Goal: Transaction & Acquisition: Purchase product/service

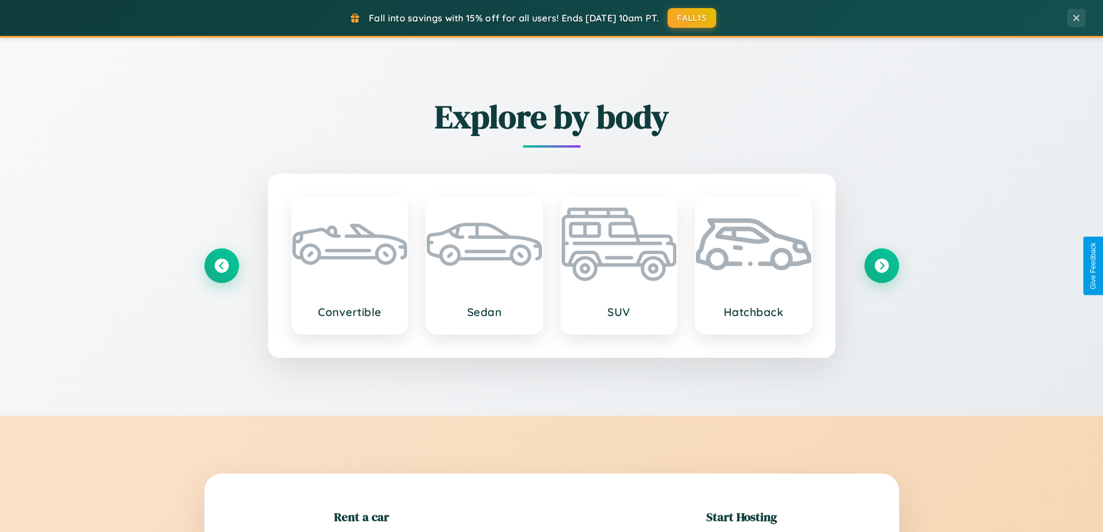
scroll to position [250, 0]
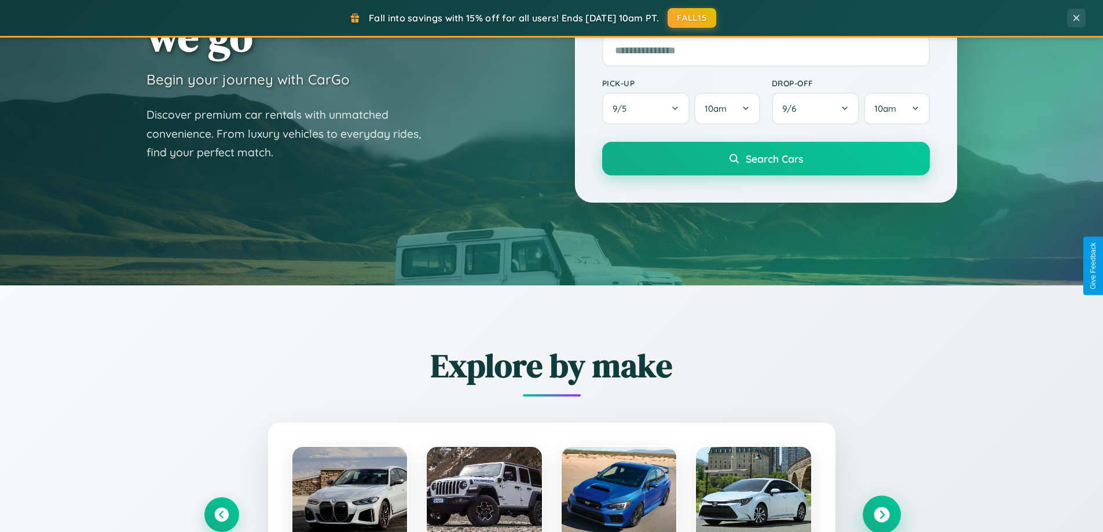
click at [881, 515] on icon at bounding box center [882, 515] width 16 height 16
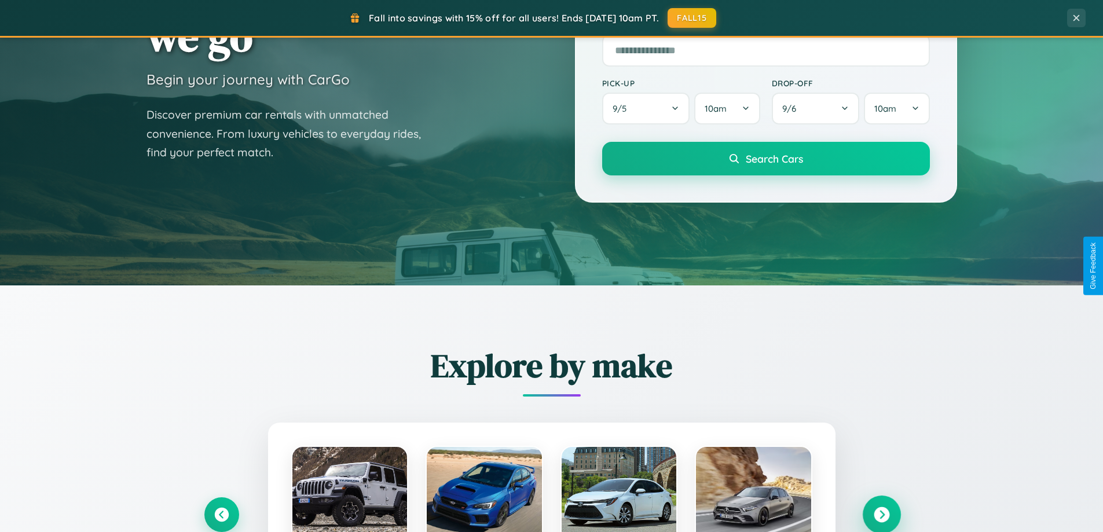
click at [881, 514] on icon at bounding box center [882, 515] width 16 height 16
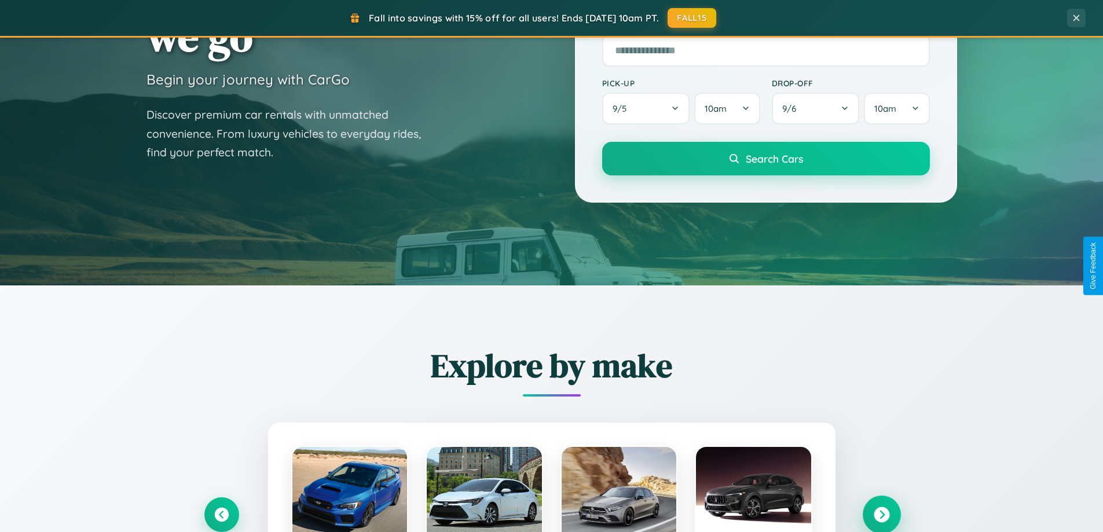
click at [881, 514] on icon at bounding box center [882, 515] width 16 height 16
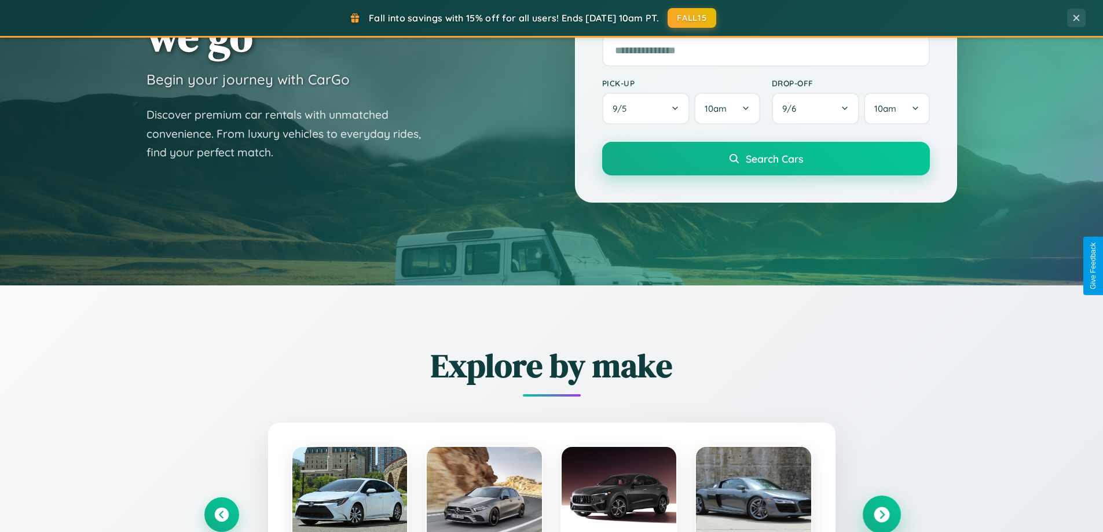
click at [881, 514] on icon at bounding box center [882, 515] width 16 height 16
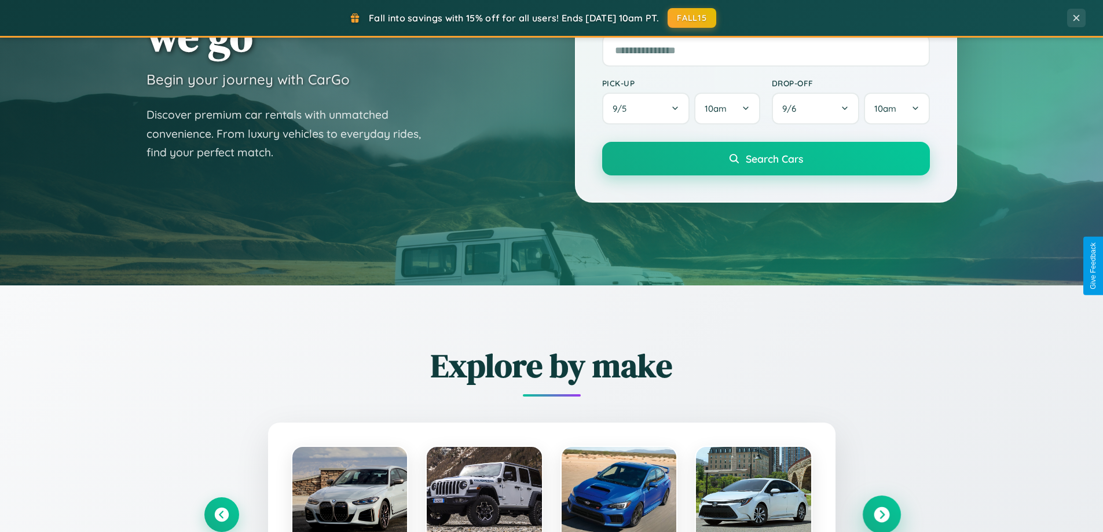
click at [881, 514] on icon at bounding box center [882, 515] width 16 height 16
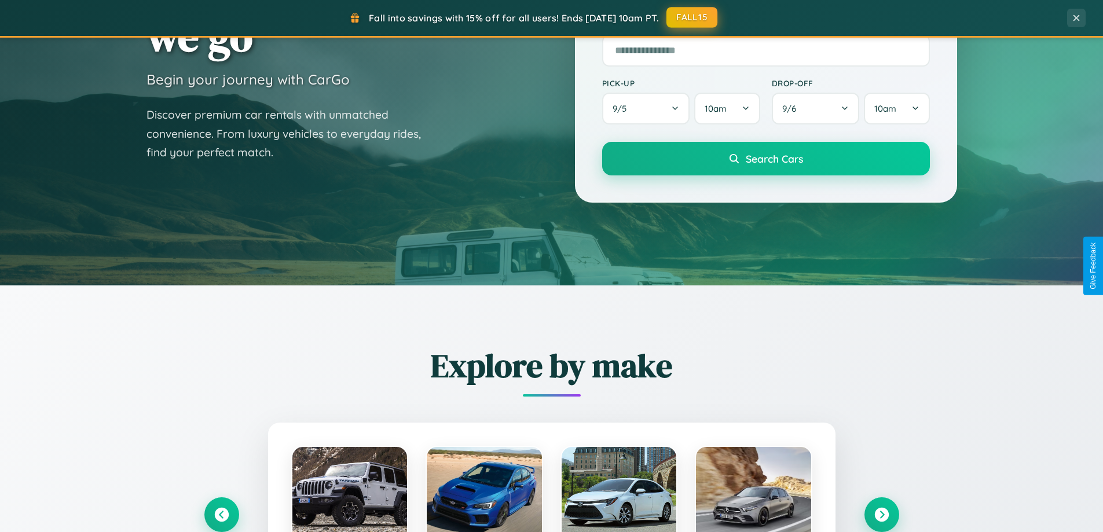
click at [693, 17] on button "FALL15" at bounding box center [692, 17] width 51 height 21
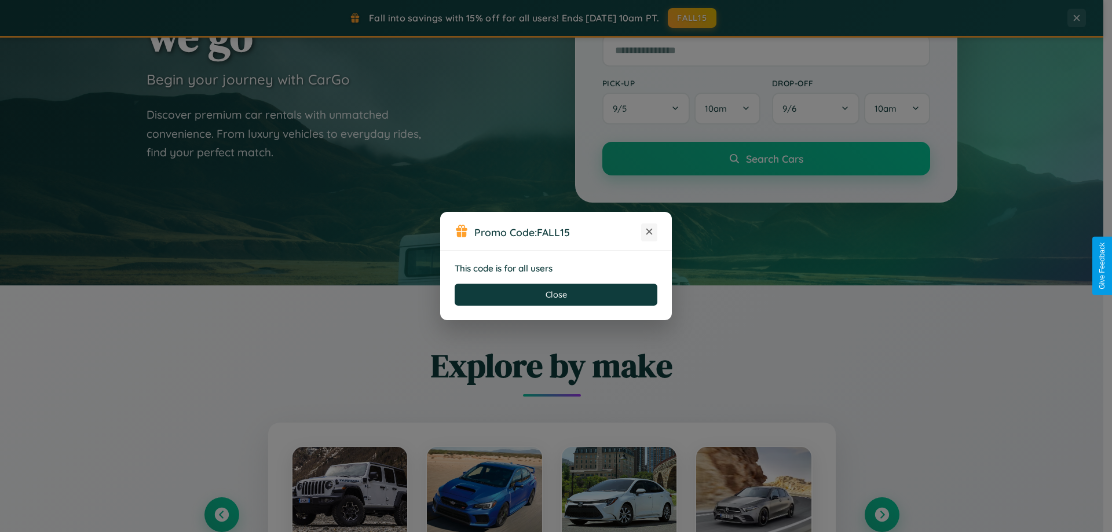
click at [649, 232] on icon at bounding box center [649, 232] width 12 height 12
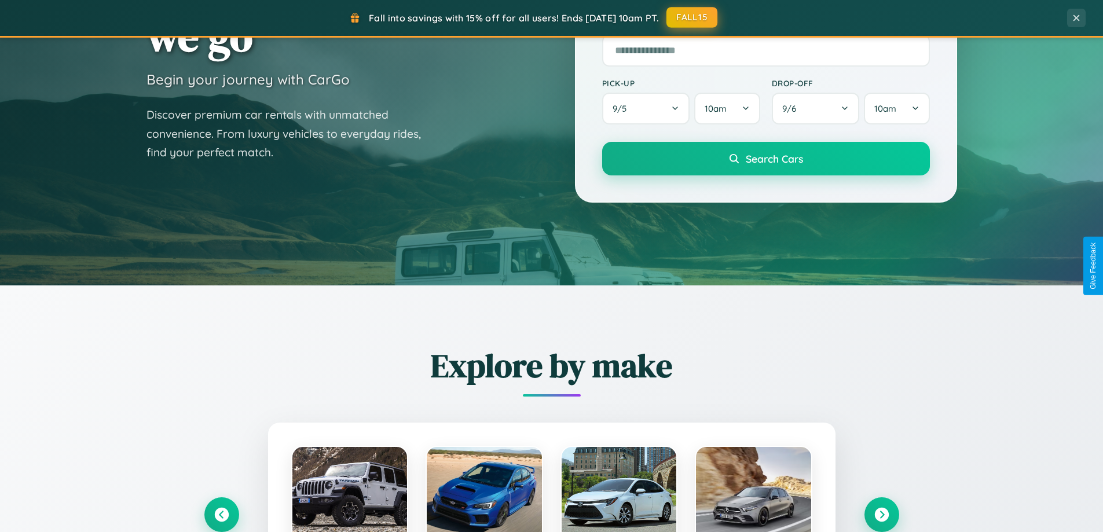
click at [693, 17] on button "FALL15" at bounding box center [692, 17] width 51 height 21
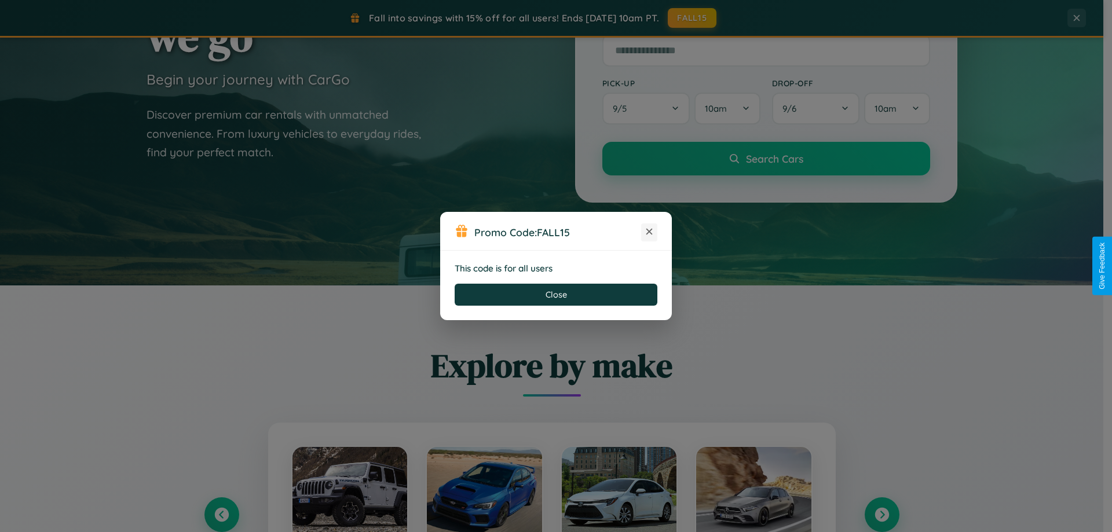
click at [649, 232] on icon at bounding box center [649, 232] width 12 height 12
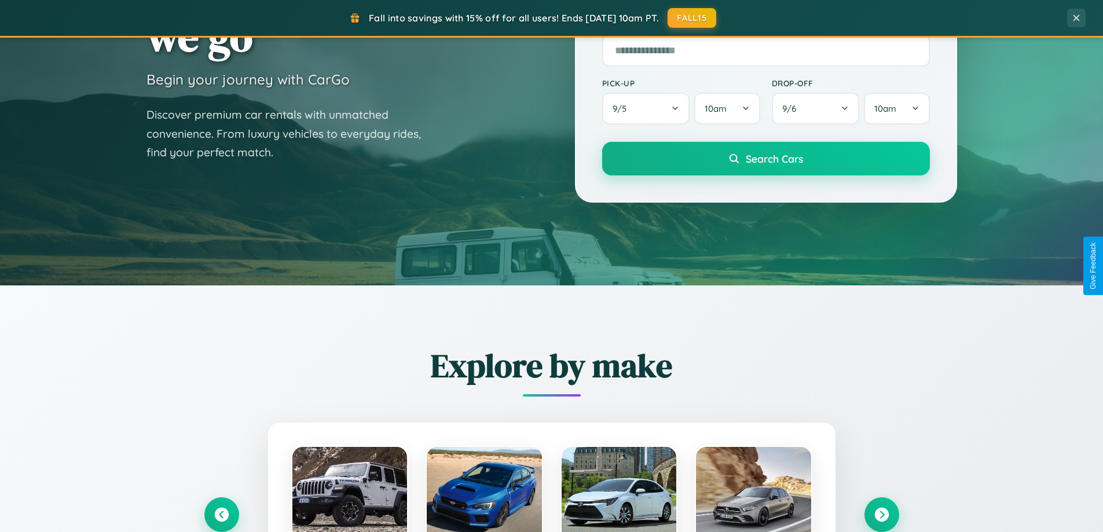
scroll to position [34, 0]
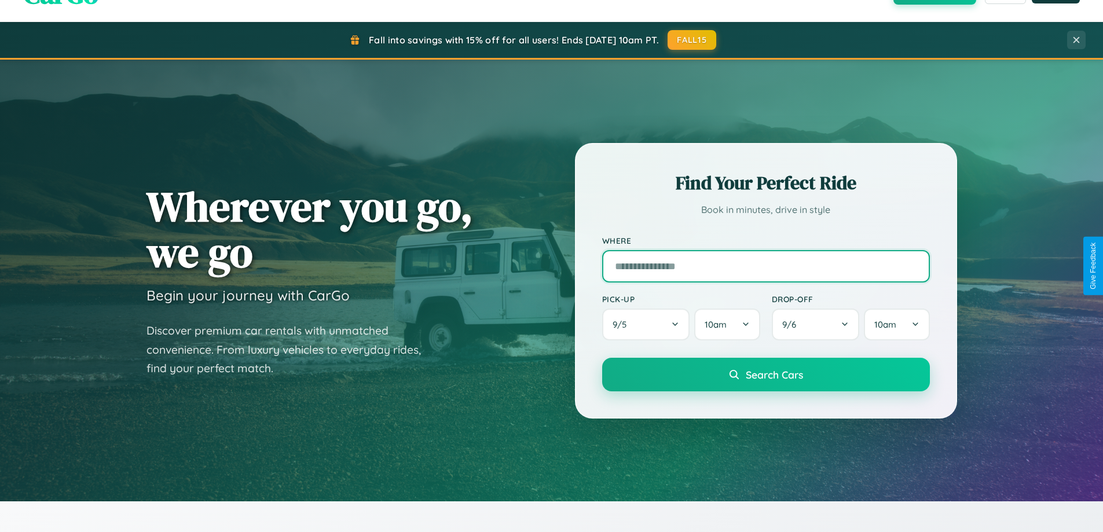
click at [766, 266] on input "text" at bounding box center [766, 266] width 328 height 32
type input "*****"
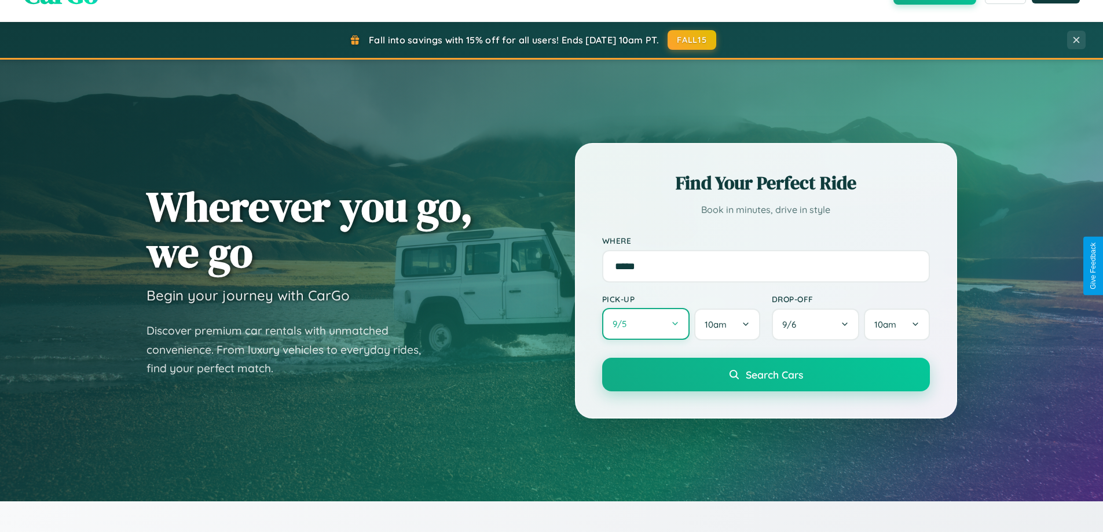
click at [646, 324] on button "9 / 5" at bounding box center [646, 324] width 88 height 32
select select "*"
select select "****"
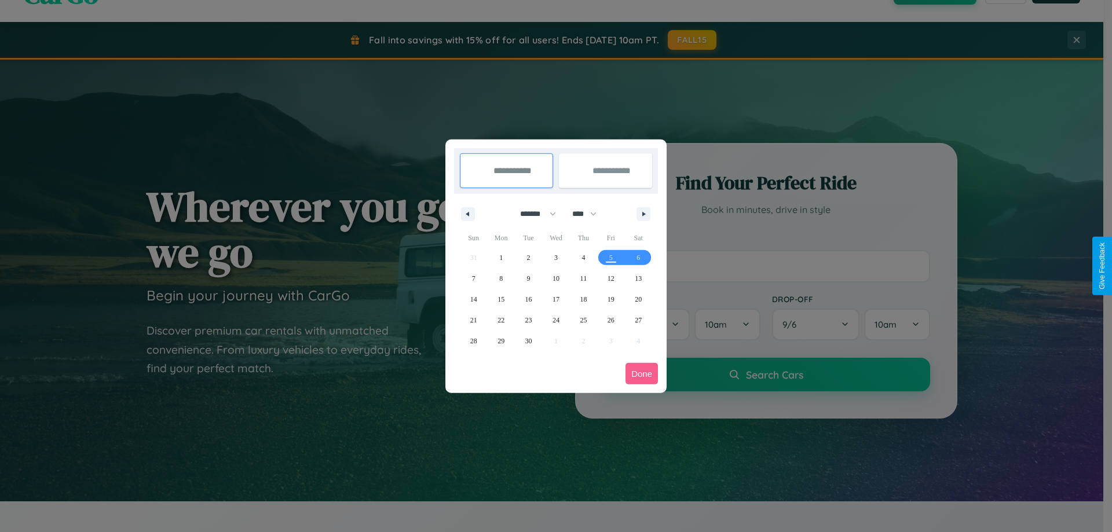
click at [533, 214] on select "******* ******** ***** ***** *** **** **** ****** ********* ******* ******** **…" at bounding box center [535, 213] width 49 height 19
click at [610, 278] on span "12" at bounding box center [610, 278] width 7 height 21
type input "**********"
click at [555, 299] on span "17" at bounding box center [555, 299] width 7 height 21
type input "**********"
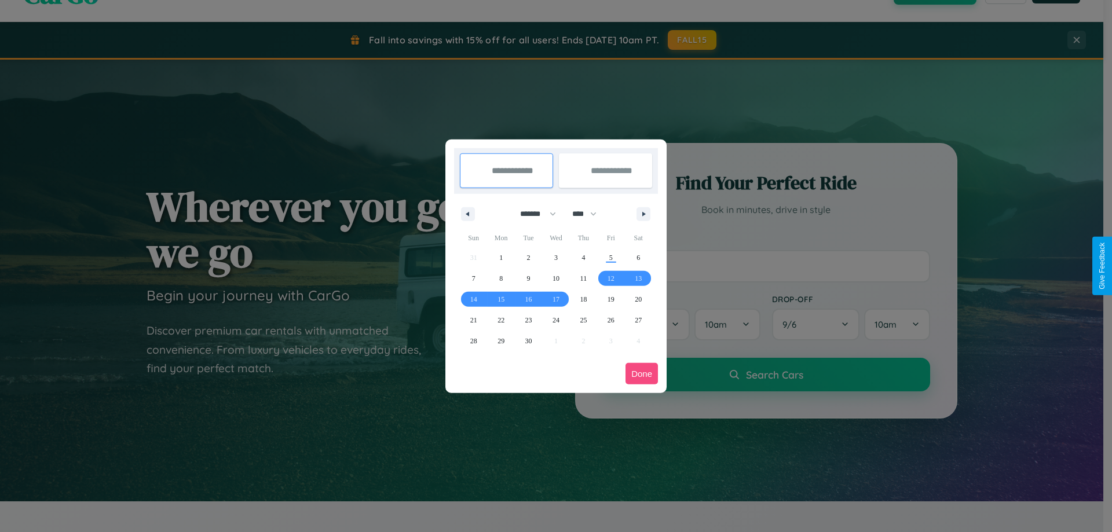
click at [642, 374] on button "Done" at bounding box center [641, 373] width 32 height 21
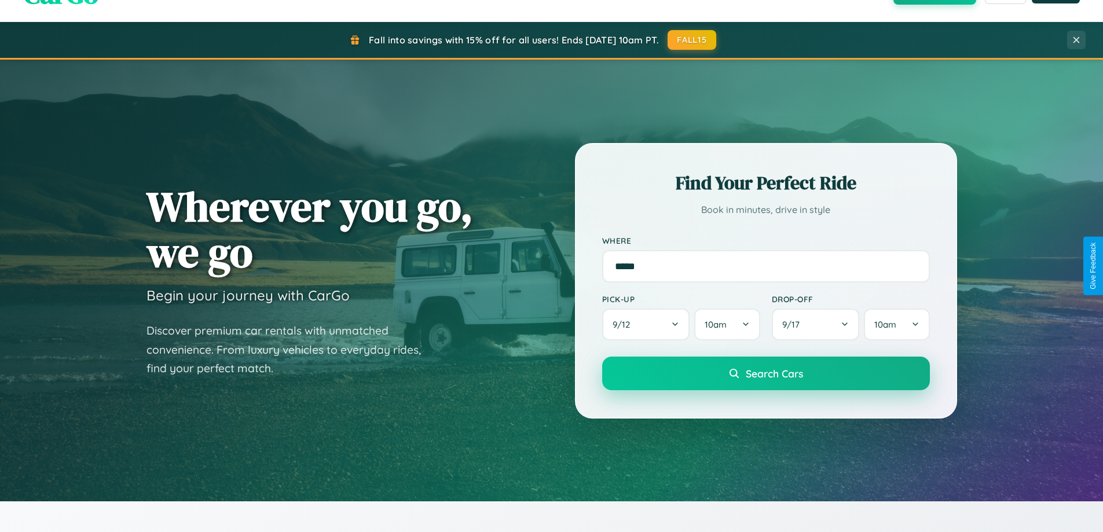
click at [766, 374] on span "Search Cars" at bounding box center [774, 373] width 57 height 13
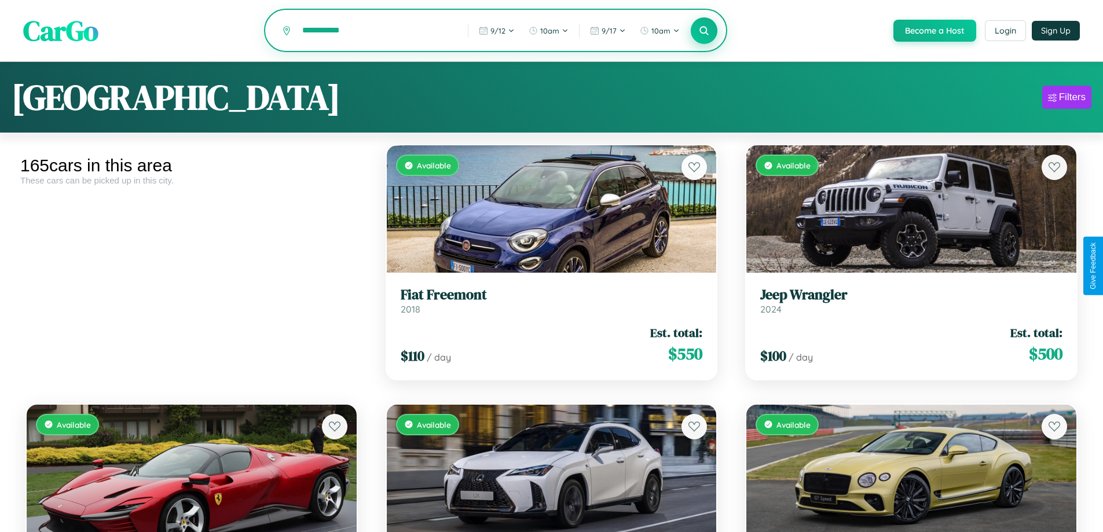
type input "**********"
click at [704, 31] on icon at bounding box center [704, 30] width 11 height 11
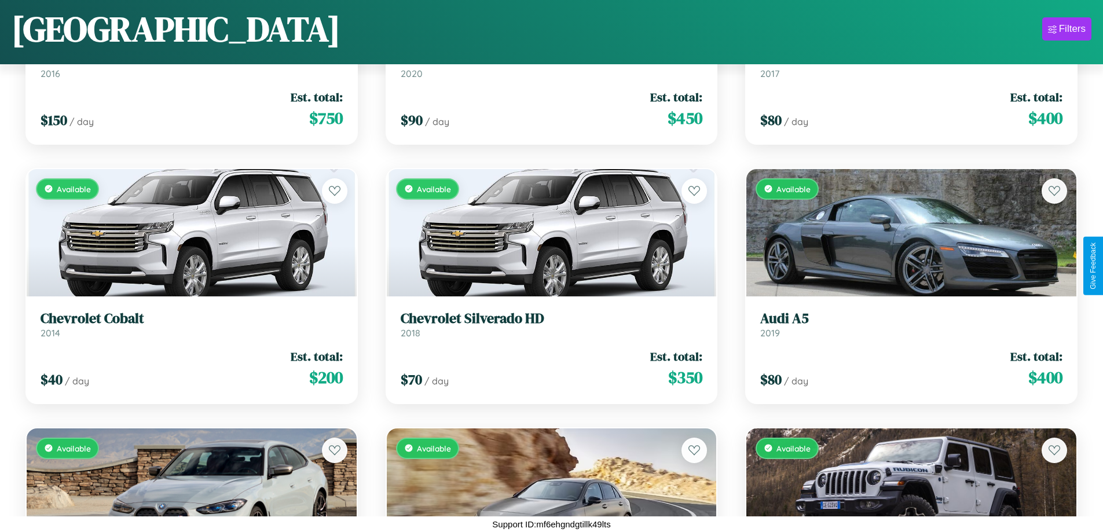
scroll to position [4312, 0]
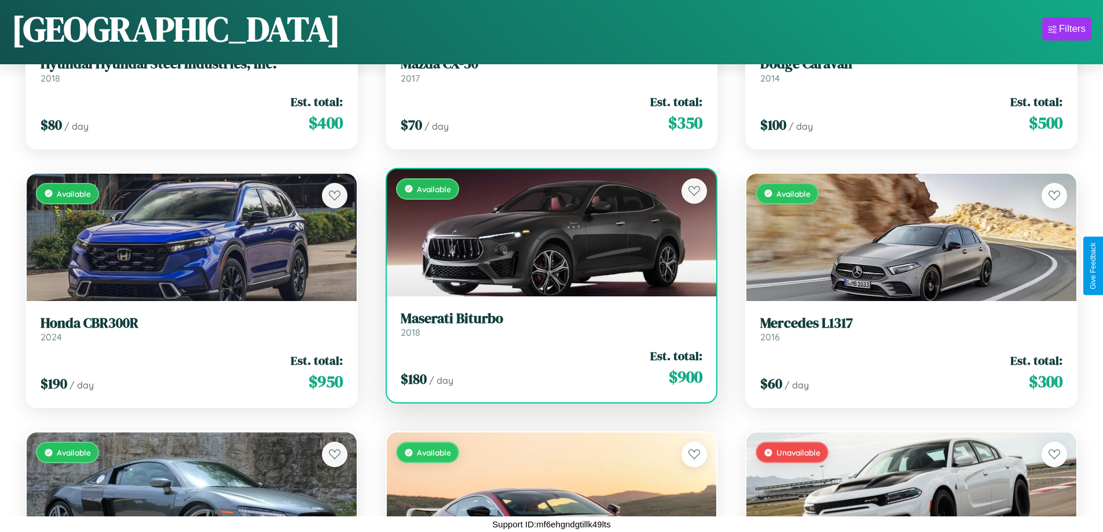
click at [547, 232] on div "Available" at bounding box center [552, 232] width 330 height 127
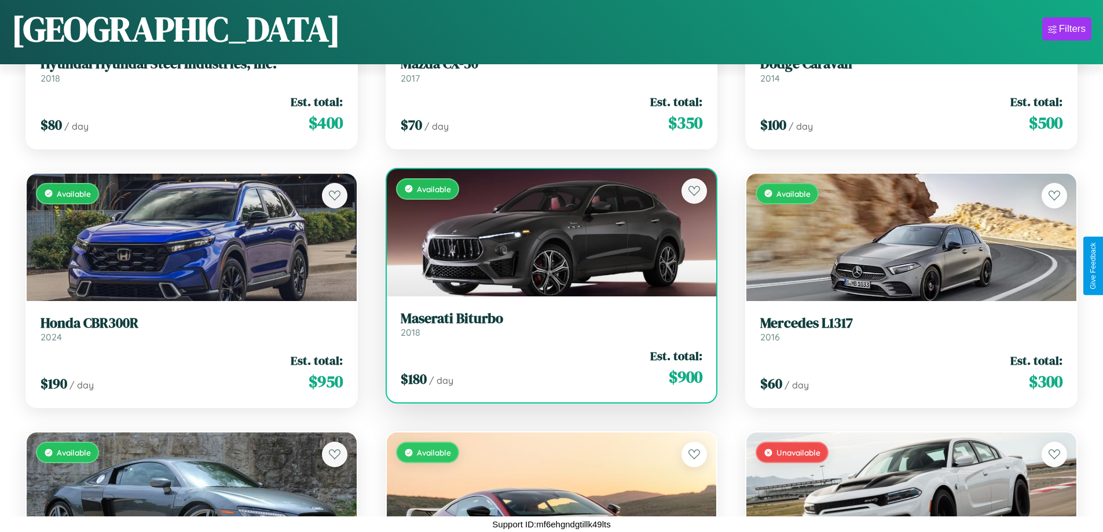
click at [547, 232] on div "Available" at bounding box center [552, 232] width 330 height 127
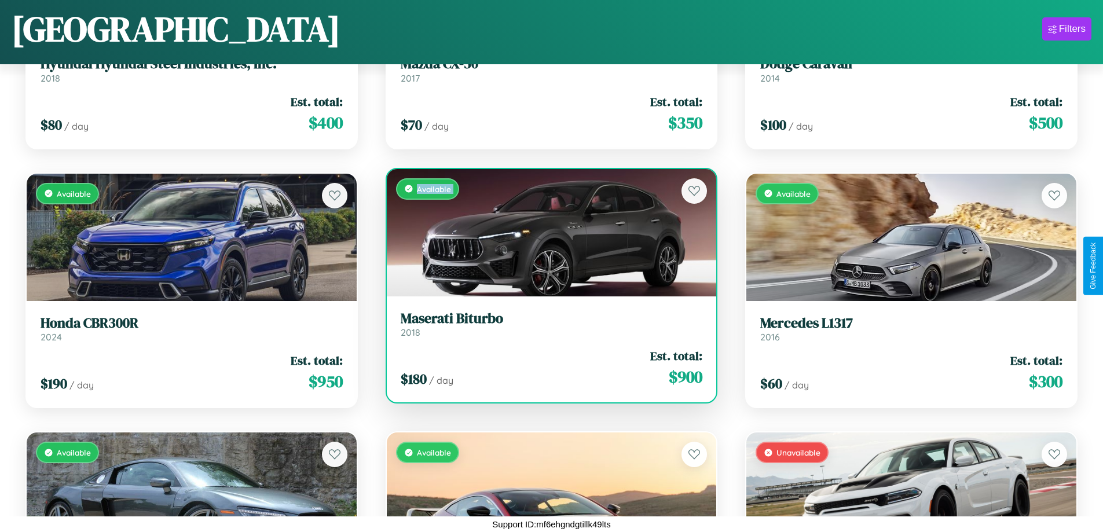
click at [547, 232] on div "Available" at bounding box center [552, 232] width 330 height 127
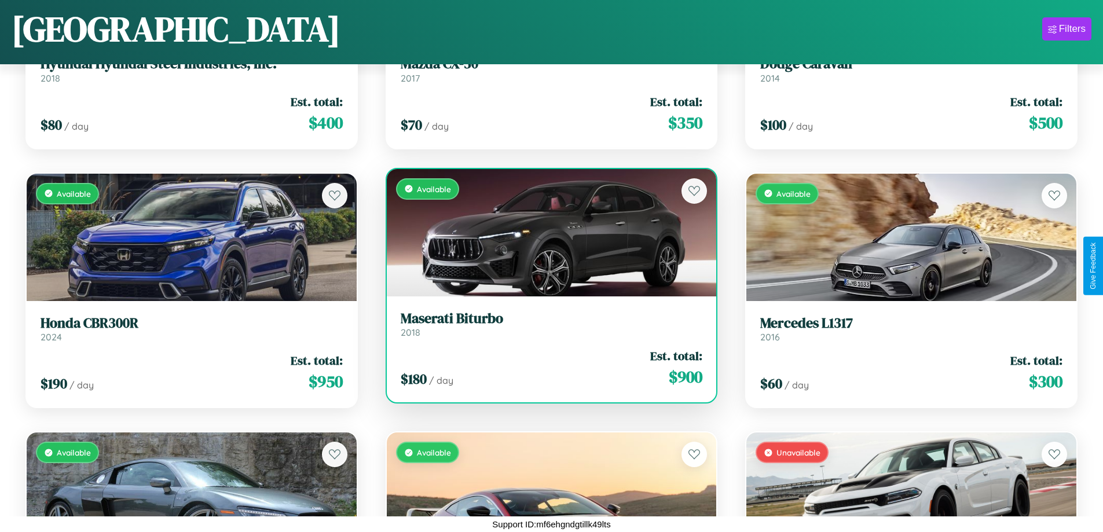
click at [547, 232] on div "Available" at bounding box center [552, 232] width 330 height 127
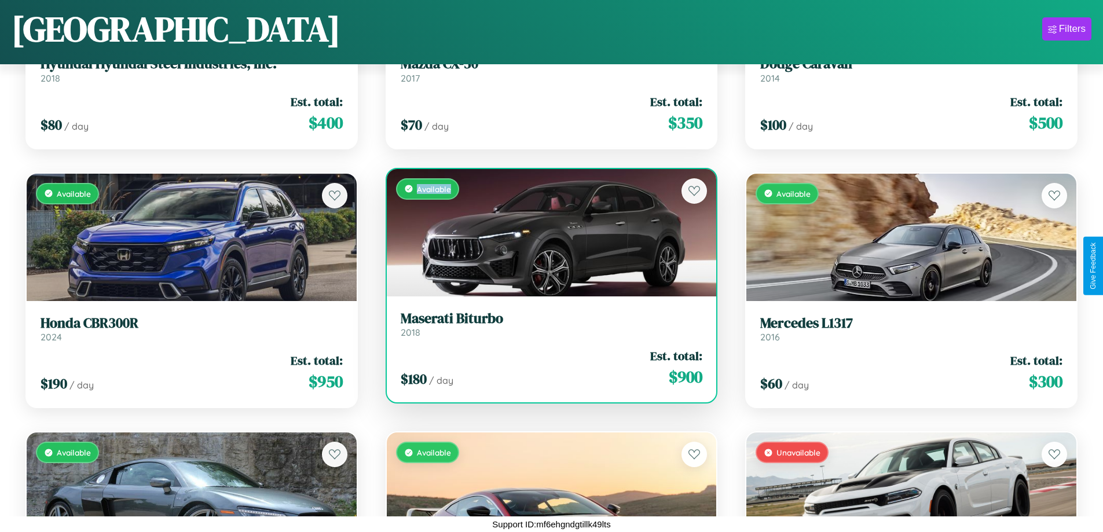
click at [547, 232] on div "Available" at bounding box center [552, 232] width 330 height 127
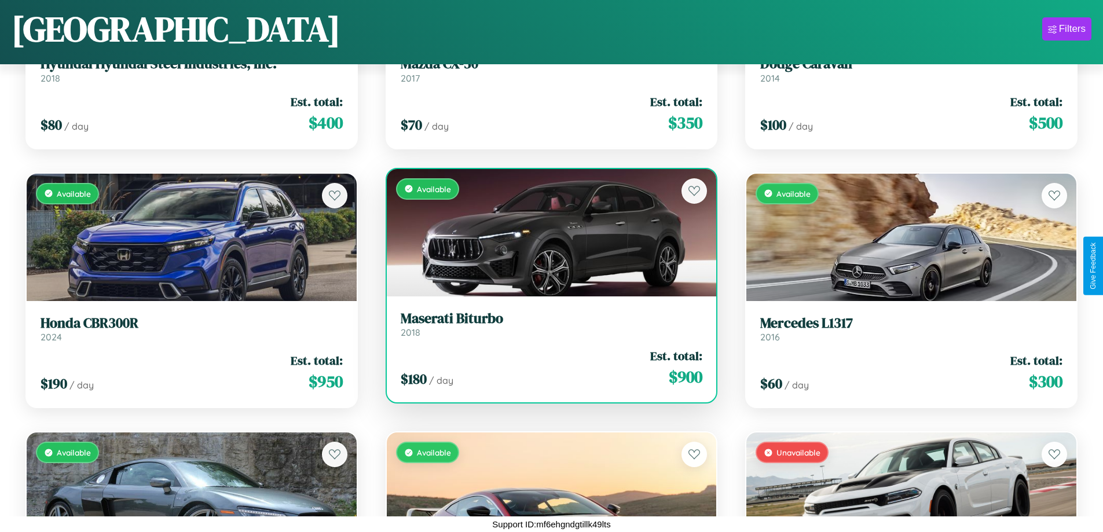
click at [547, 324] on h3 "Maserati Biturbo" at bounding box center [552, 318] width 302 height 17
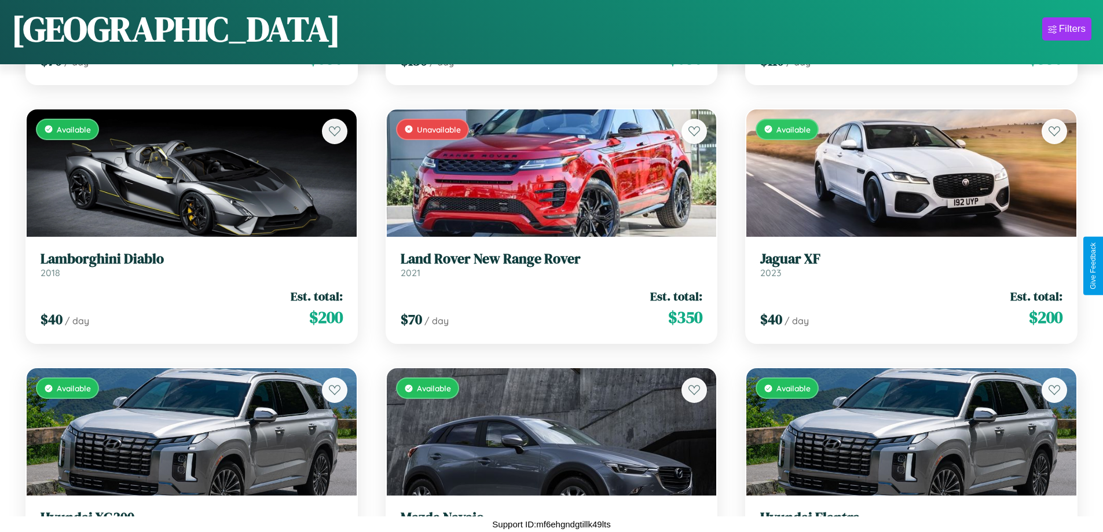
scroll to position [682, 0]
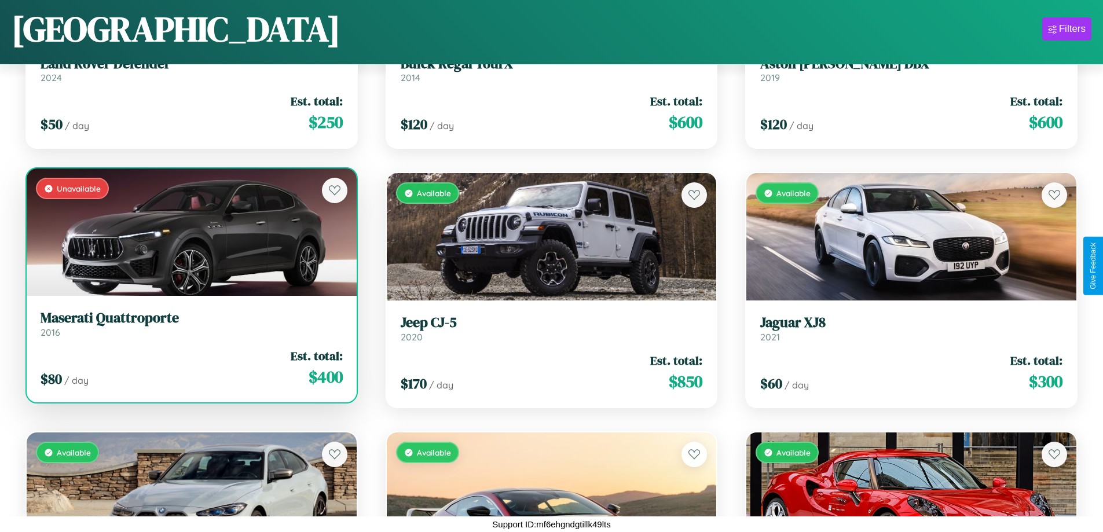
click at [190, 328] on link "Maserati Quattroporte 2016" at bounding box center [192, 324] width 302 height 28
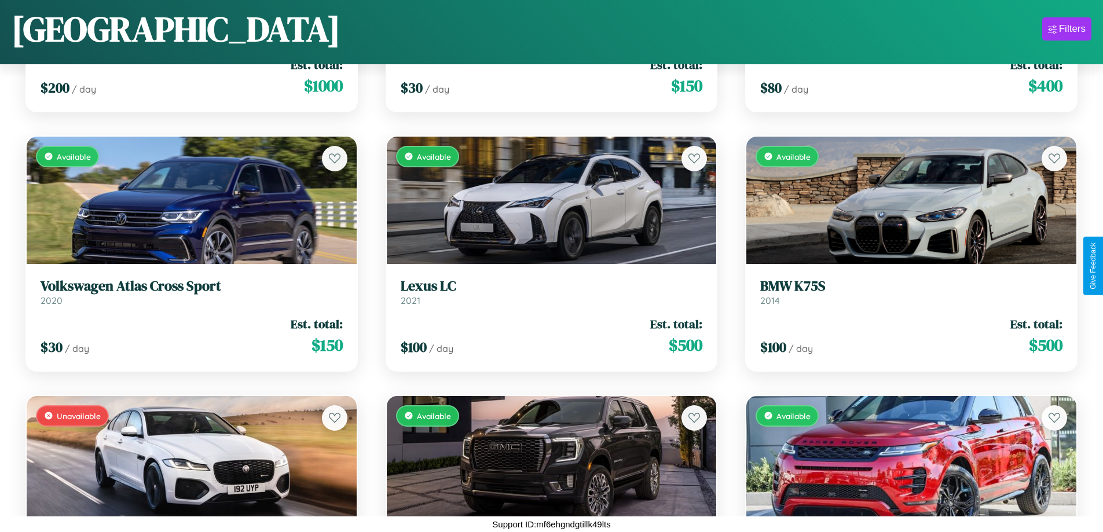
scroll to position [13129, 0]
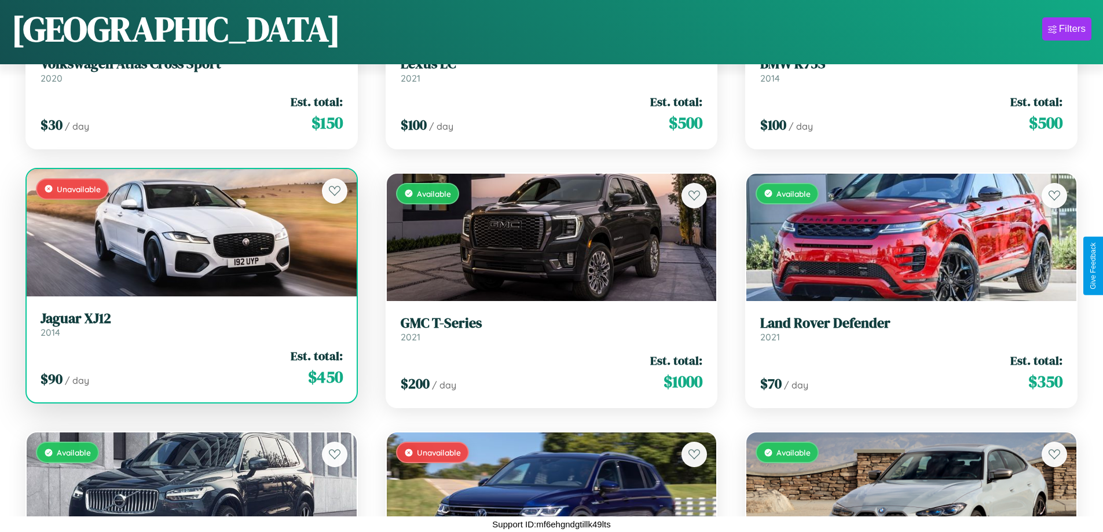
click at [190, 329] on link "Jaguar XJ12 2014" at bounding box center [192, 324] width 302 height 28
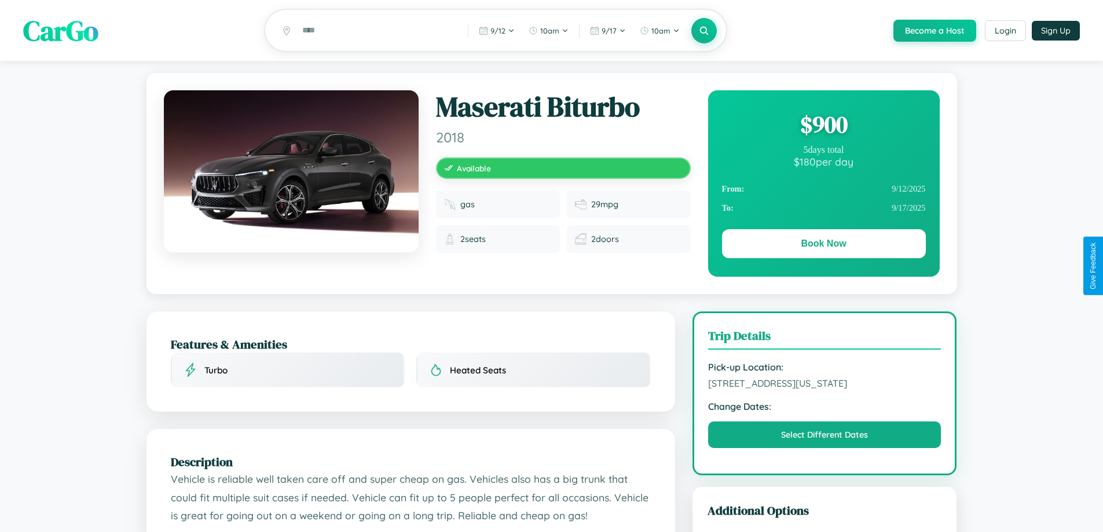
click at [823, 126] on div "$ 900" at bounding box center [824, 124] width 204 height 31
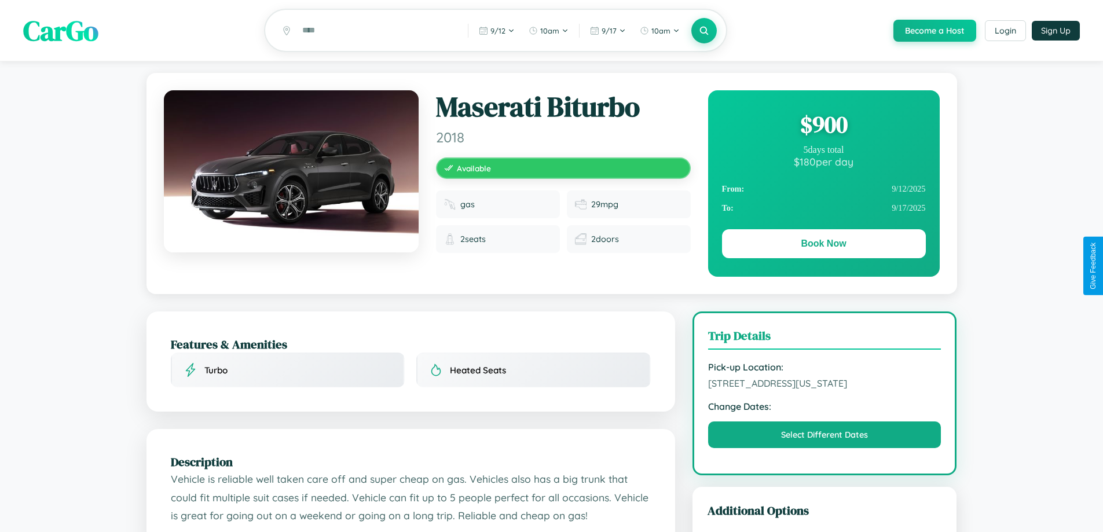
click at [823, 126] on div "$ 900" at bounding box center [824, 124] width 204 height 31
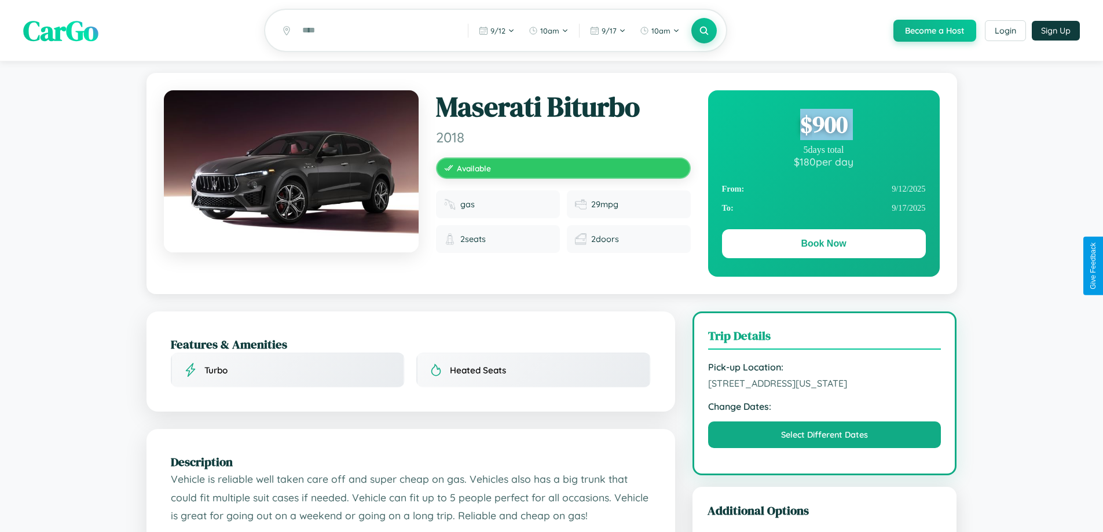
click at [823, 126] on div "$ 900" at bounding box center [824, 124] width 204 height 31
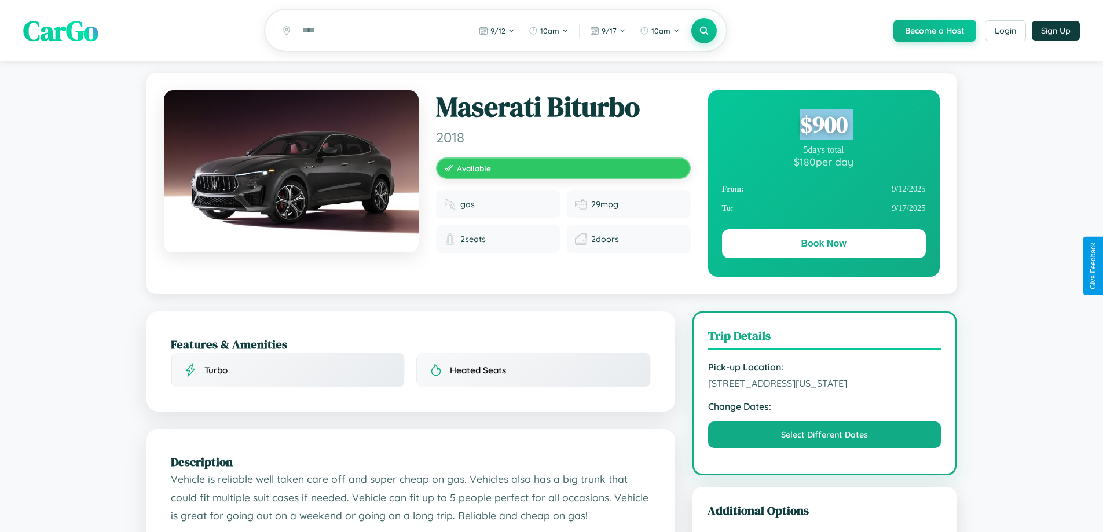
click at [823, 126] on div "$ 900" at bounding box center [824, 124] width 204 height 31
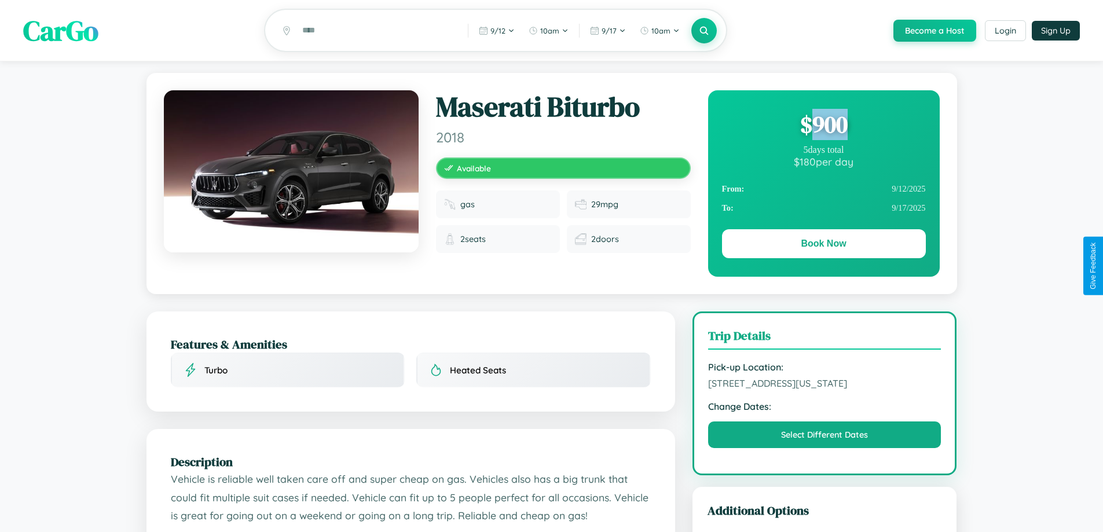
click at [823, 126] on div "$ 900" at bounding box center [824, 124] width 204 height 31
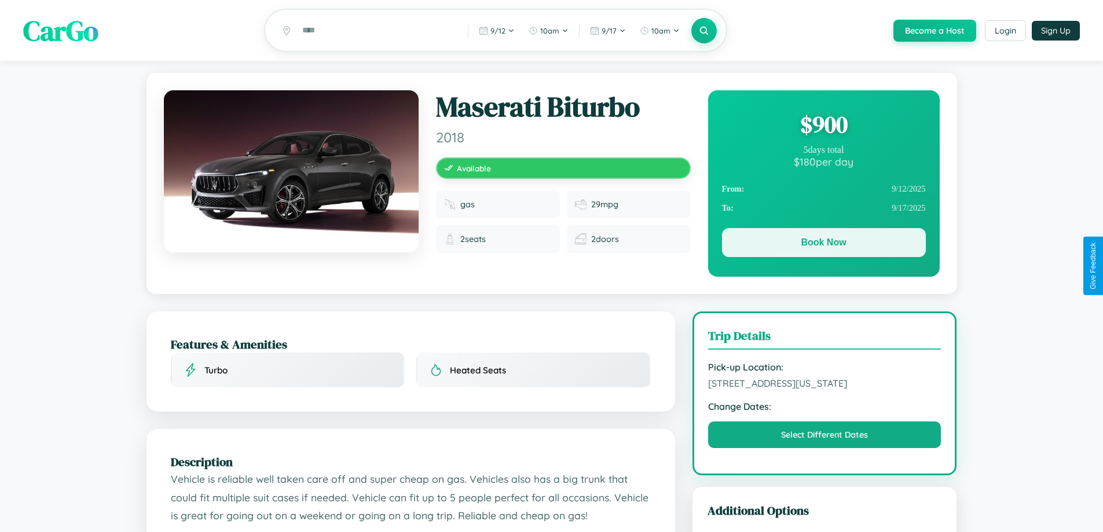
click at [823, 244] on button "Book Now" at bounding box center [824, 242] width 204 height 29
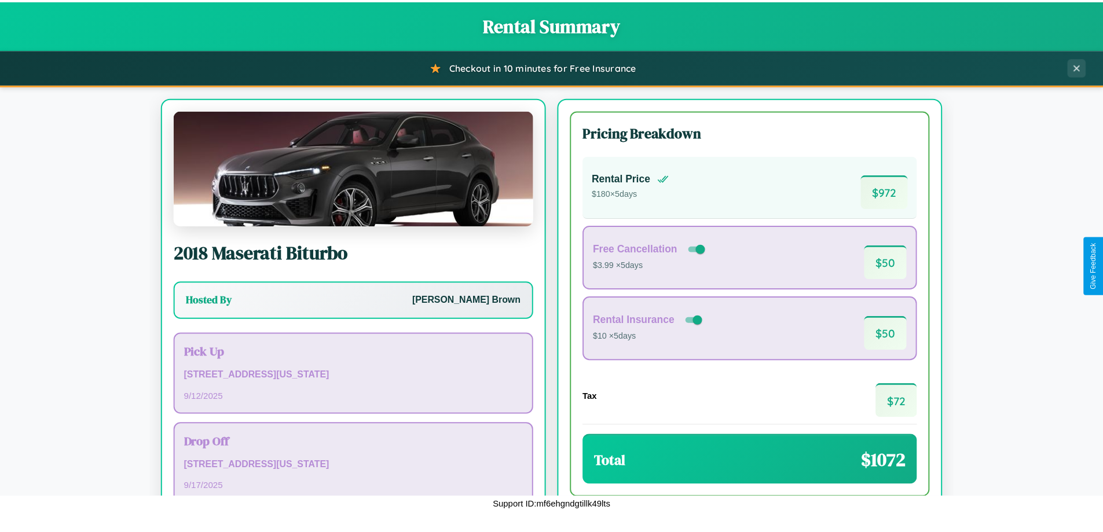
scroll to position [79, 0]
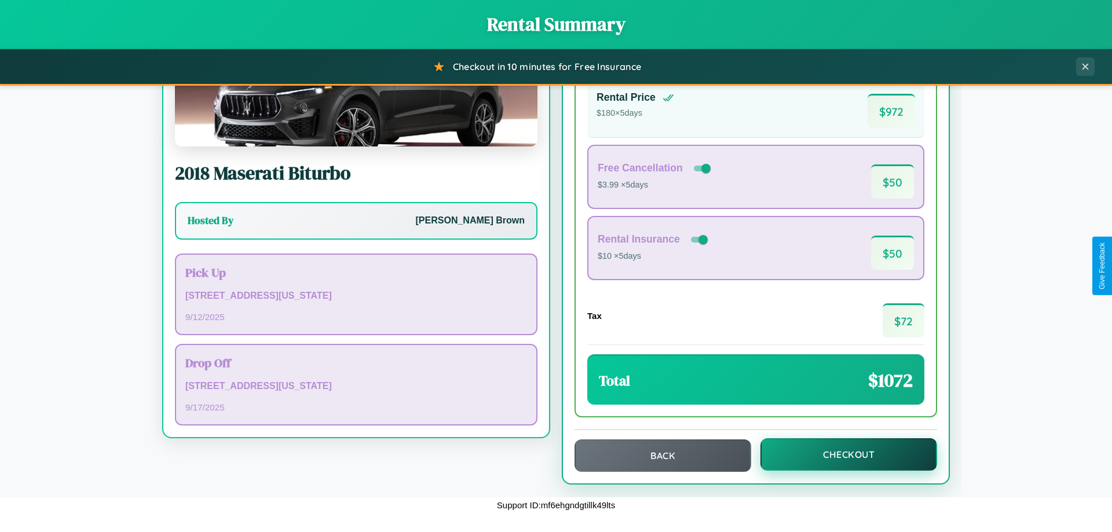
click at [841, 455] on button "Checkout" at bounding box center [848, 454] width 177 height 32
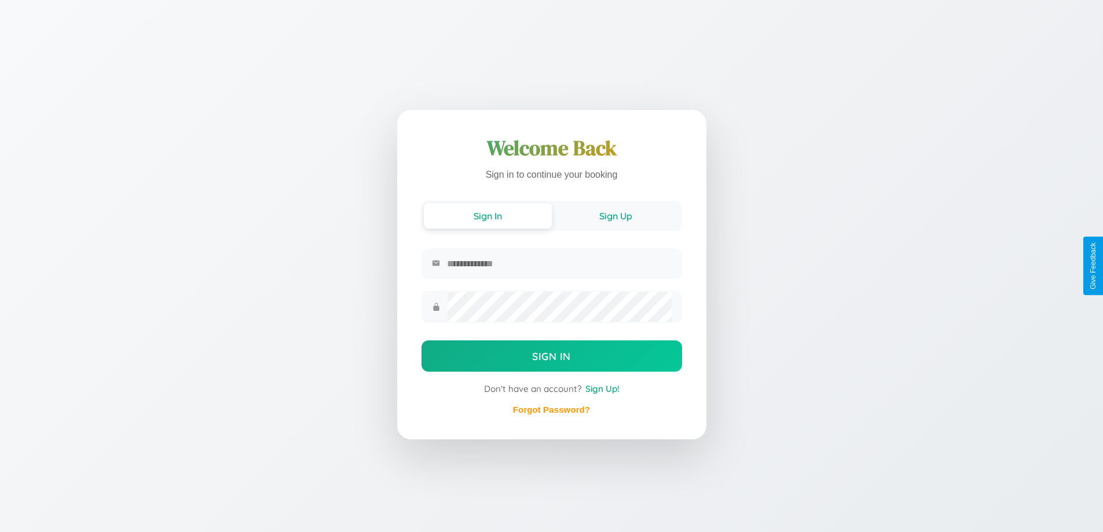
click at [616, 215] on button "Sign Up" at bounding box center [616, 215] width 128 height 25
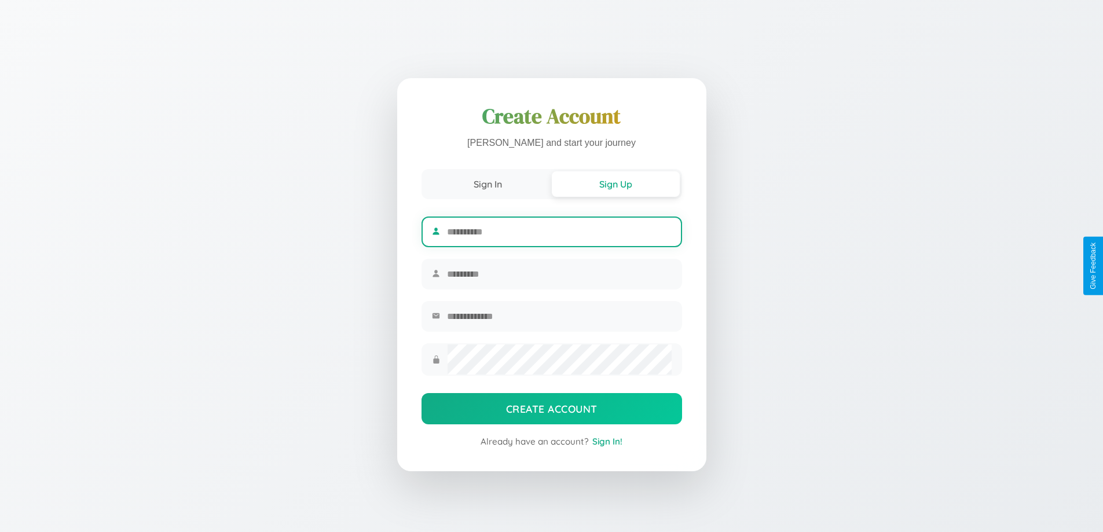
click at [559, 230] on input "text" at bounding box center [559, 232] width 224 height 28
type input "****"
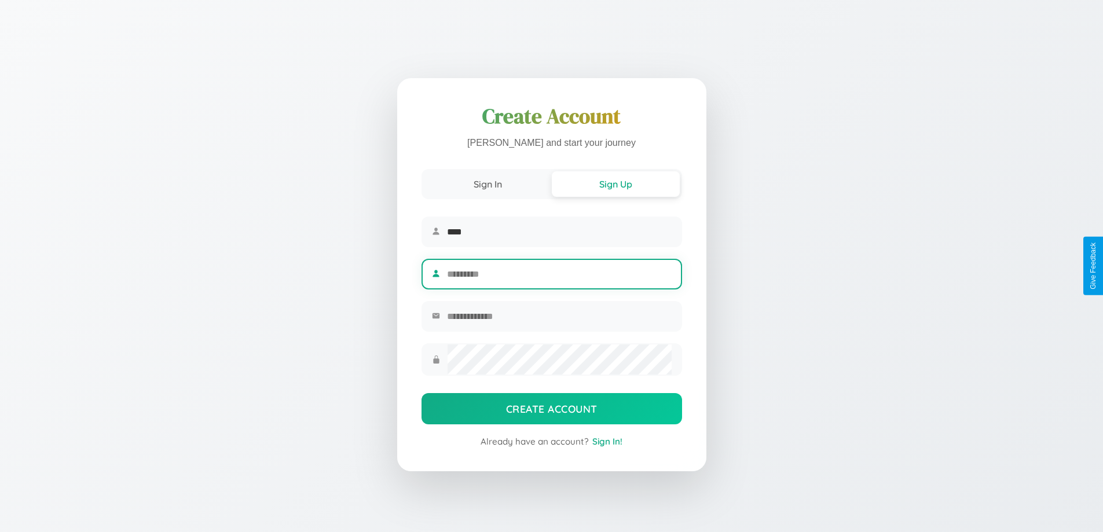
click at [559, 274] on input "text" at bounding box center [559, 274] width 224 height 28
type input "***"
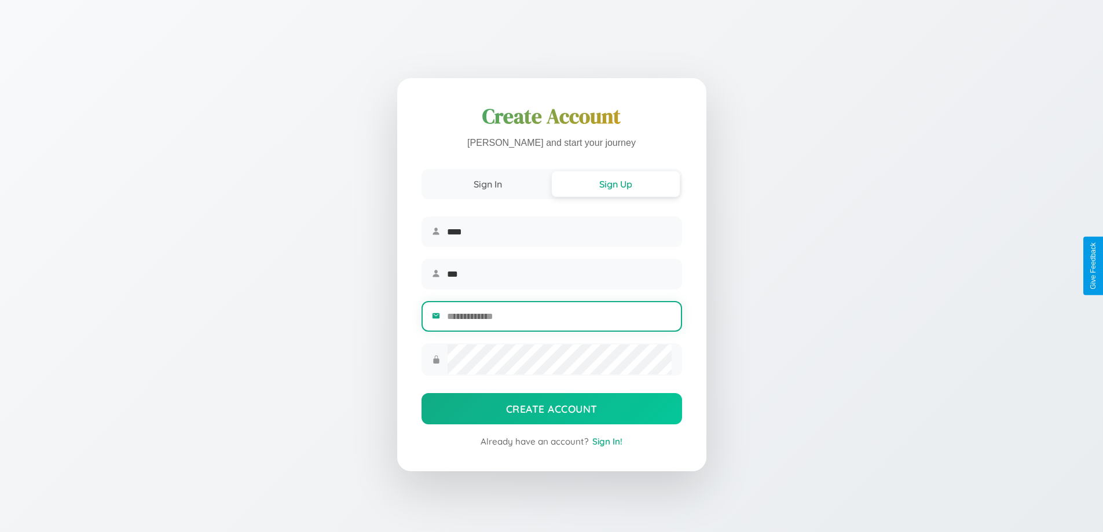
click at [559, 318] on input "email" at bounding box center [559, 316] width 224 height 28
type input "**********"
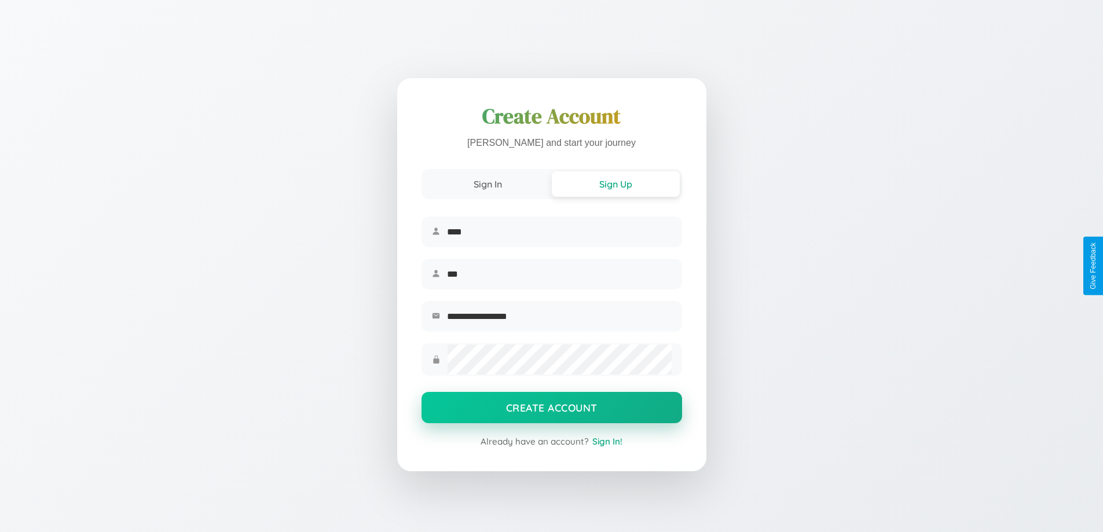
click at [551, 411] on button "Create Account" at bounding box center [552, 407] width 261 height 31
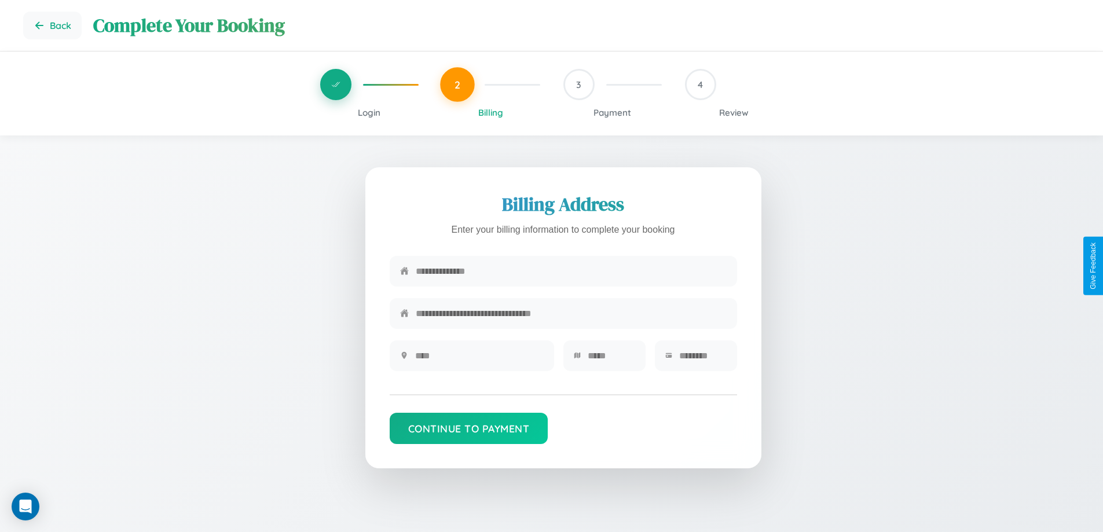
click at [571, 272] on input "text" at bounding box center [571, 271] width 311 height 28
type input "**********"
click at [479, 360] on input "text" at bounding box center [479, 356] width 129 height 28
type input "********"
click at [611, 360] on input "text" at bounding box center [611, 356] width 47 height 28
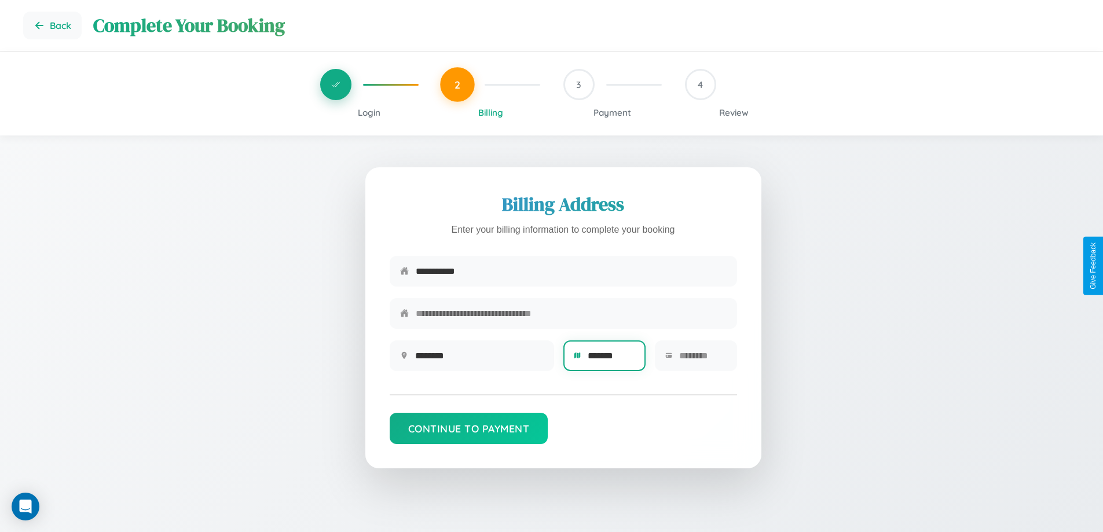
type input "*******"
click at [702, 360] on input "text" at bounding box center [702, 356] width 47 height 28
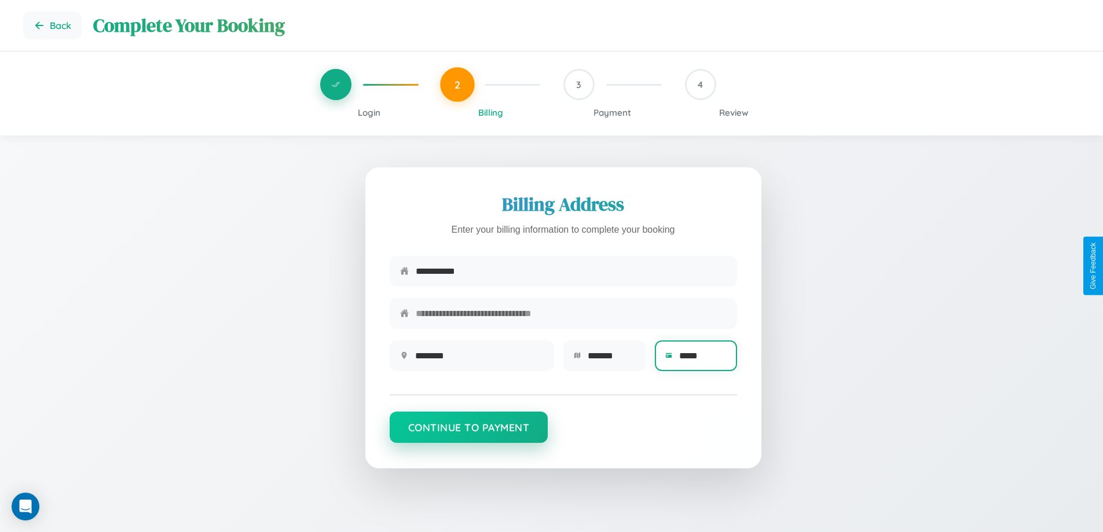
type input "*****"
click at [468, 433] on button "Continue to Payment" at bounding box center [469, 427] width 159 height 31
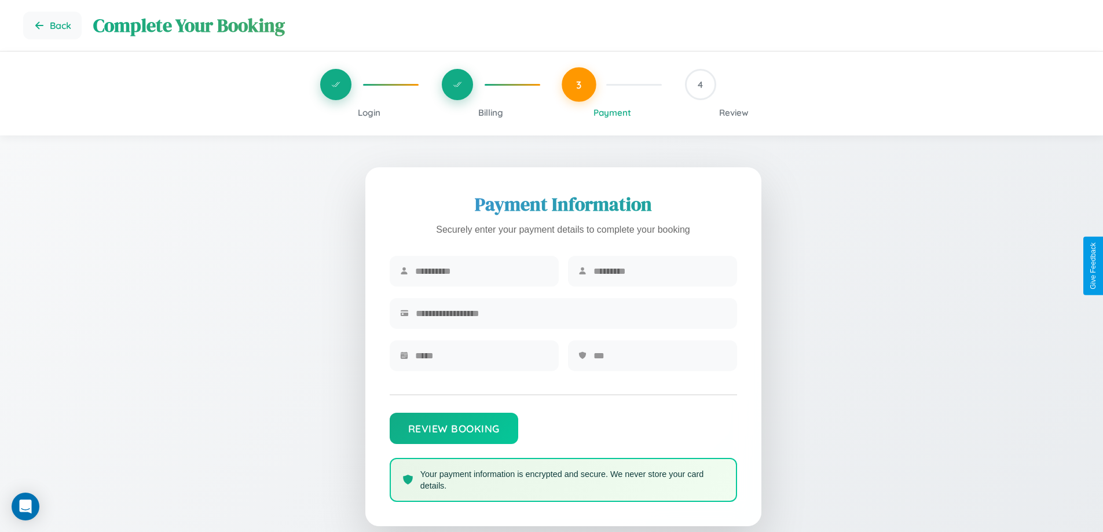
click at [481, 272] on input "text" at bounding box center [481, 271] width 133 height 28
type input "********"
click at [660, 272] on input "text" at bounding box center [660, 271] width 133 height 28
type input "*****"
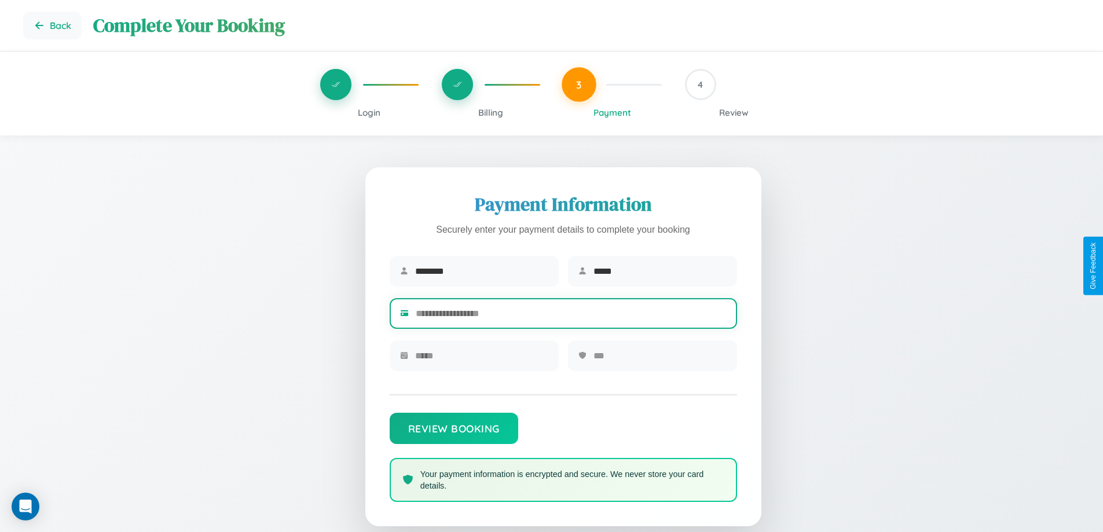
click at [571, 316] on input "text" at bounding box center [571, 313] width 311 height 28
type input "**********"
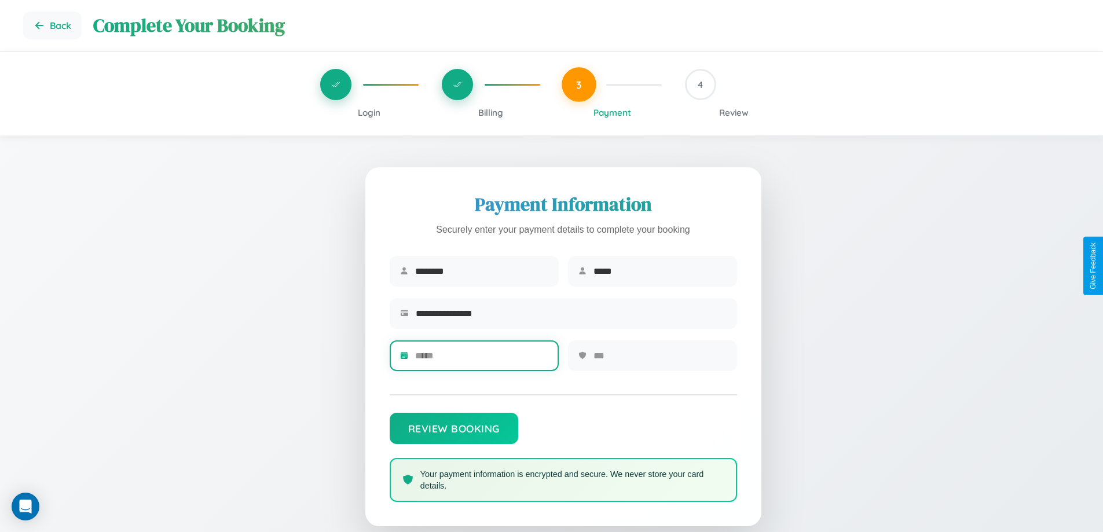
click at [481, 360] on input "text" at bounding box center [481, 356] width 133 height 28
type input "*****"
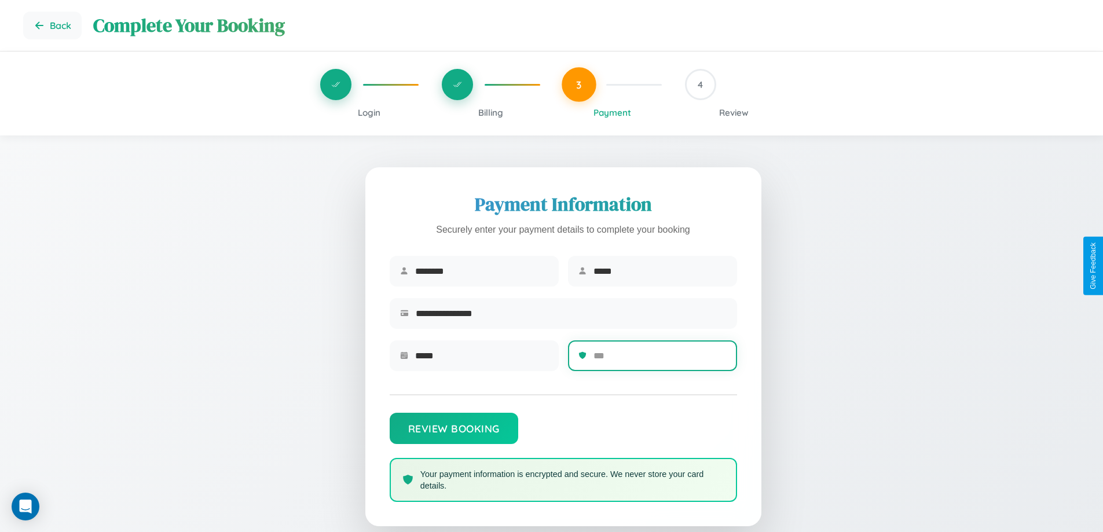
click at [660, 360] on input "text" at bounding box center [660, 356] width 133 height 28
type input "***"
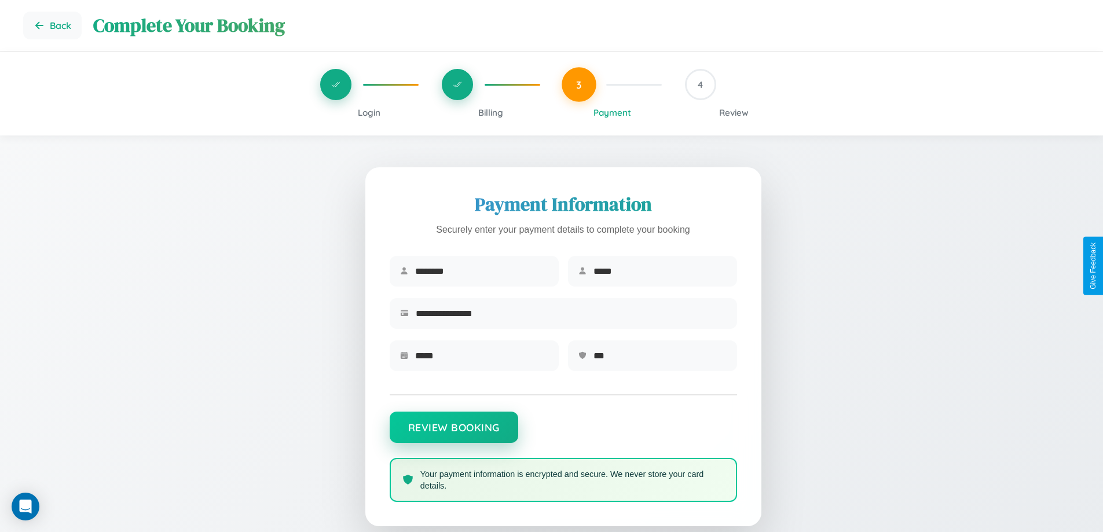
click at [453, 433] on button "Review Booking" at bounding box center [454, 427] width 129 height 31
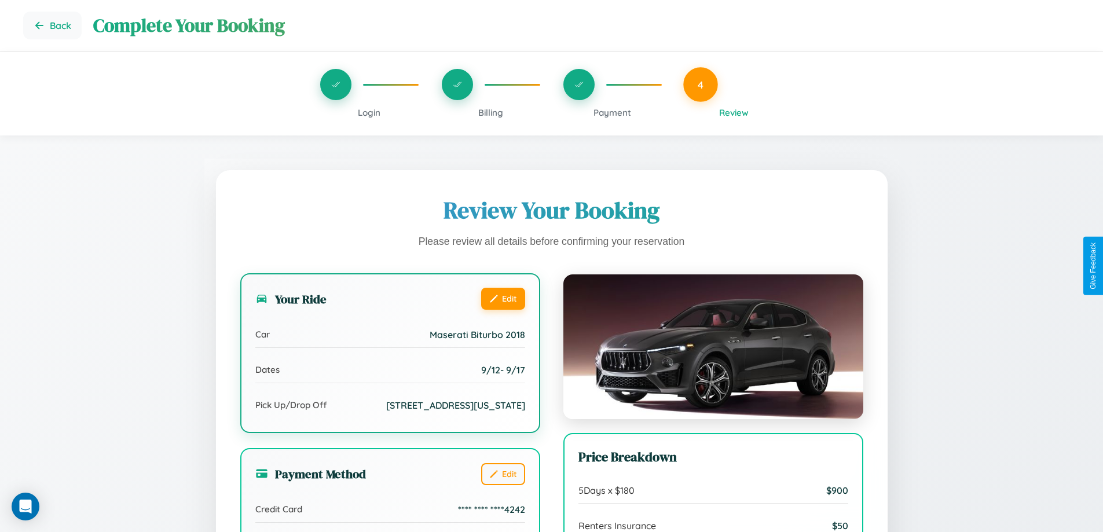
click at [503, 299] on button "Edit" at bounding box center [503, 299] width 44 height 22
click at [503, 298] on button "Edit" at bounding box center [503, 299] width 44 height 22
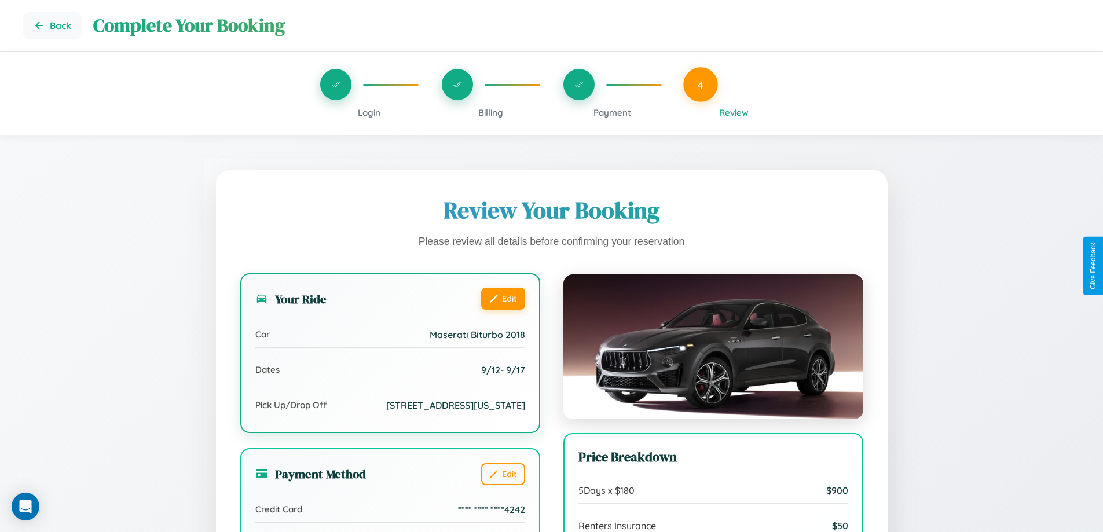
click at [503, 298] on button "Edit" at bounding box center [503, 299] width 44 height 22
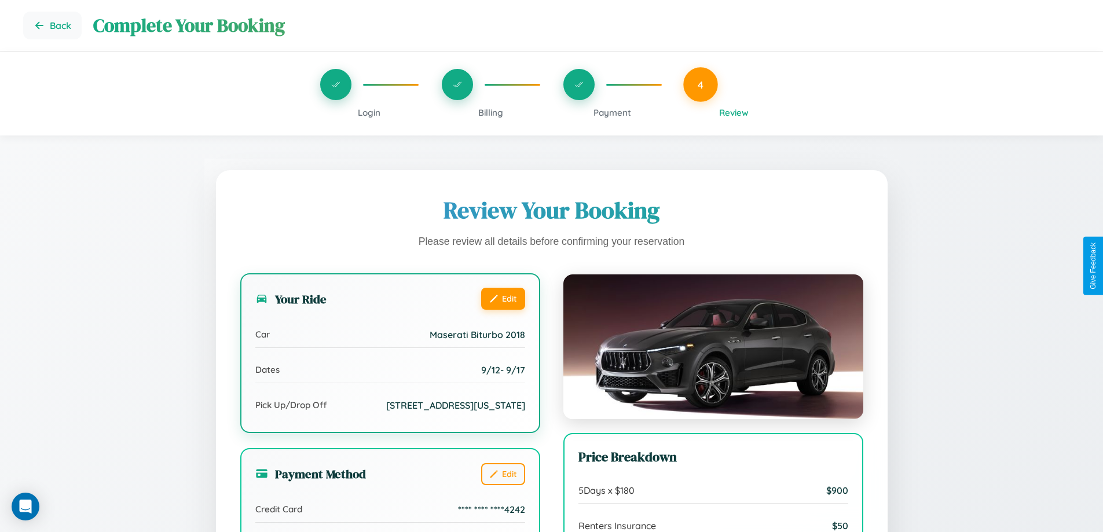
click at [503, 298] on button "Edit" at bounding box center [503, 299] width 44 height 22
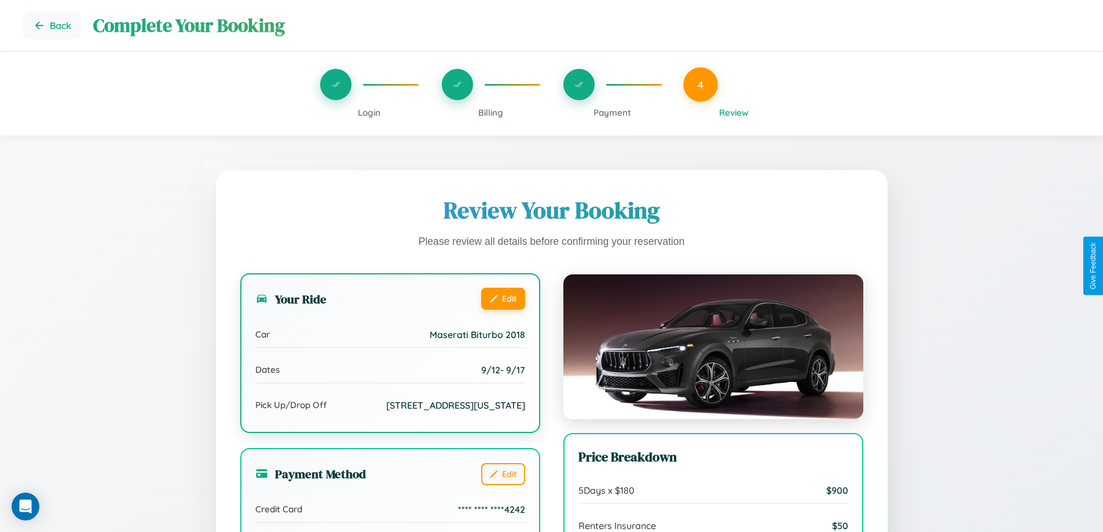
click at [503, 298] on button "Edit" at bounding box center [503, 299] width 44 height 22
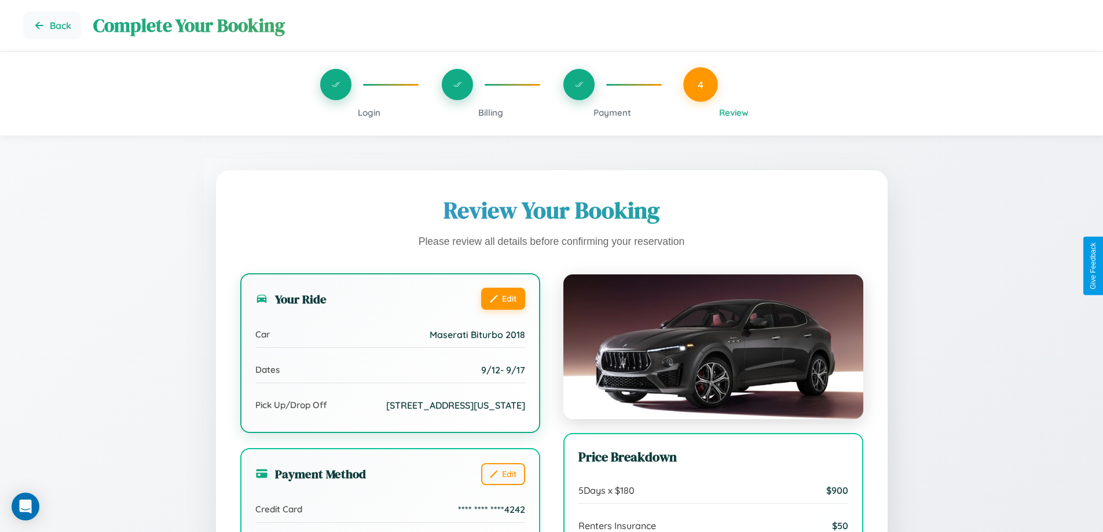
click at [503, 298] on button "Edit" at bounding box center [503, 299] width 44 height 22
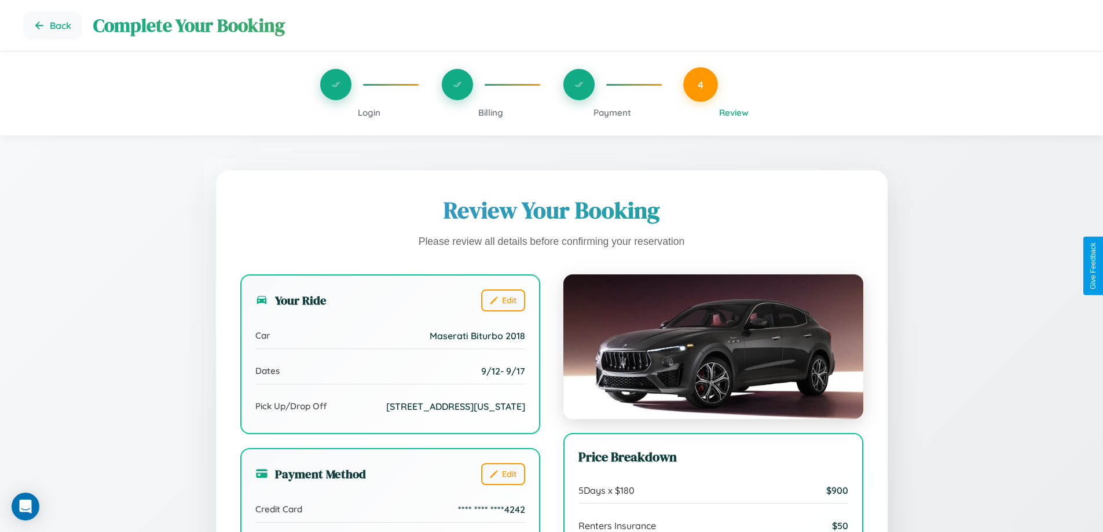
click at [490, 112] on span "Billing" at bounding box center [490, 112] width 25 height 11
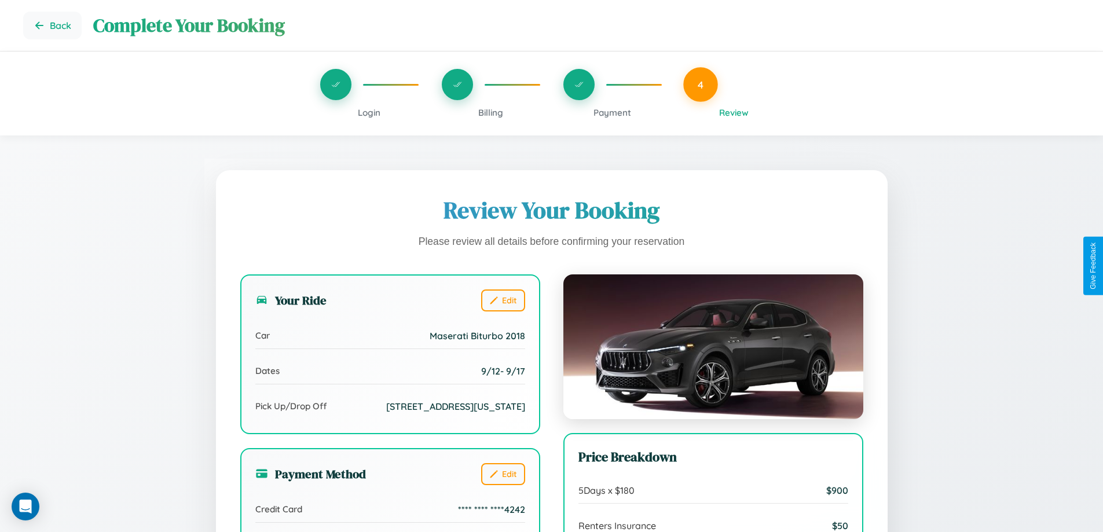
click at [490, 112] on span "Billing" at bounding box center [490, 112] width 25 height 11
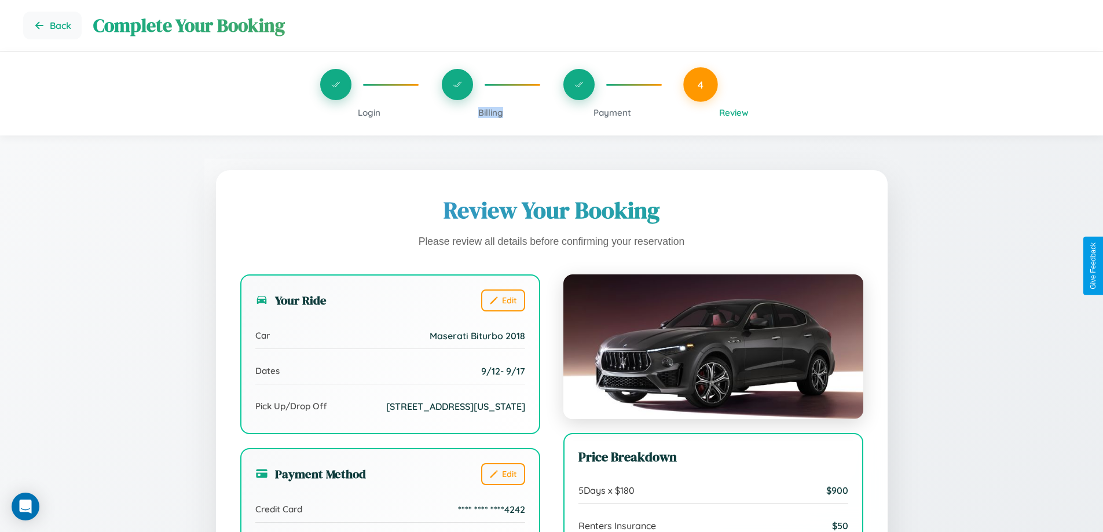
click at [490, 112] on span "Billing" at bounding box center [490, 112] width 25 height 11
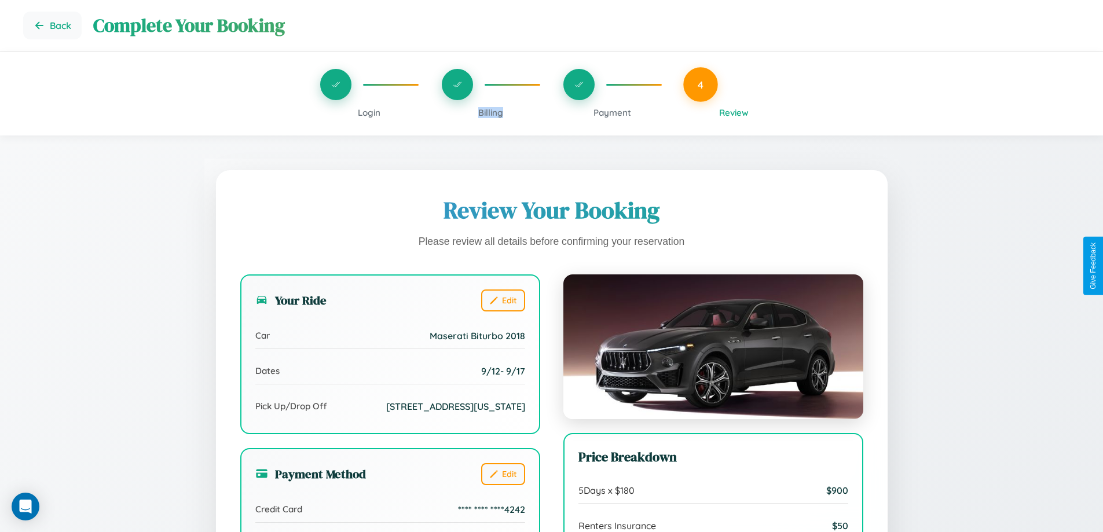
click at [490, 112] on span "Billing" at bounding box center [490, 112] width 25 height 11
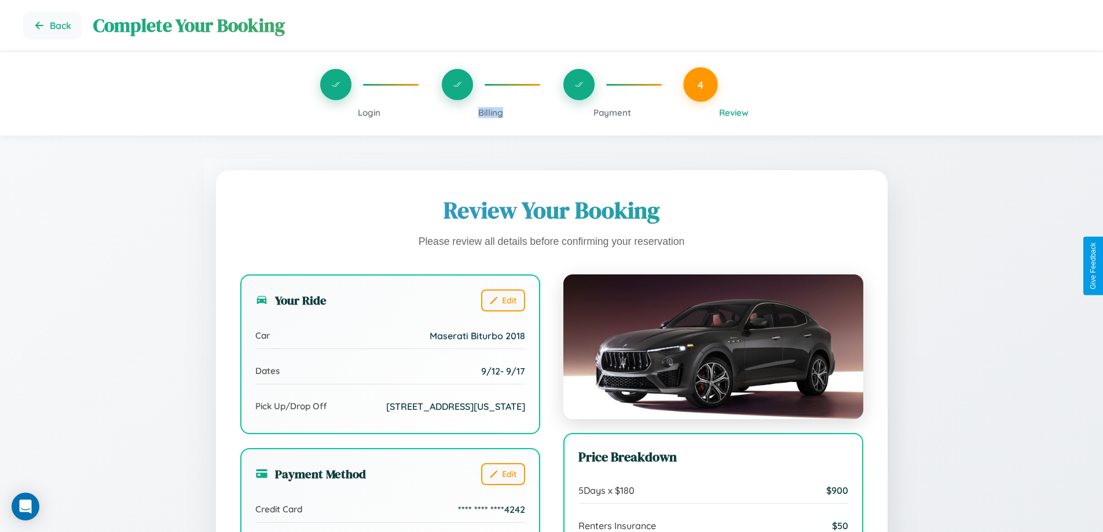
click at [490, 112] on span "Billing" at bounding box center [490, 112] width 25 height 11
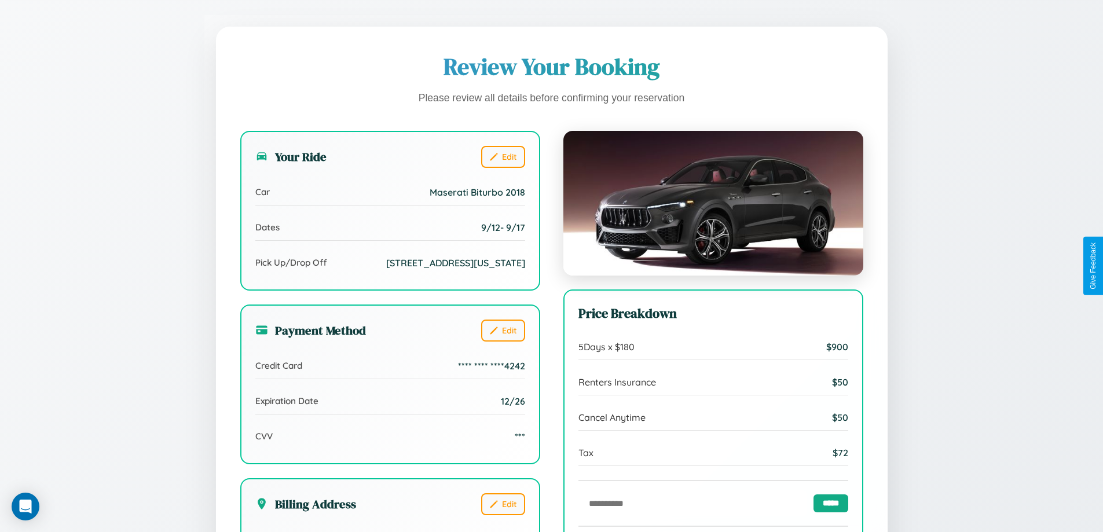
scroll to position [354, 0]
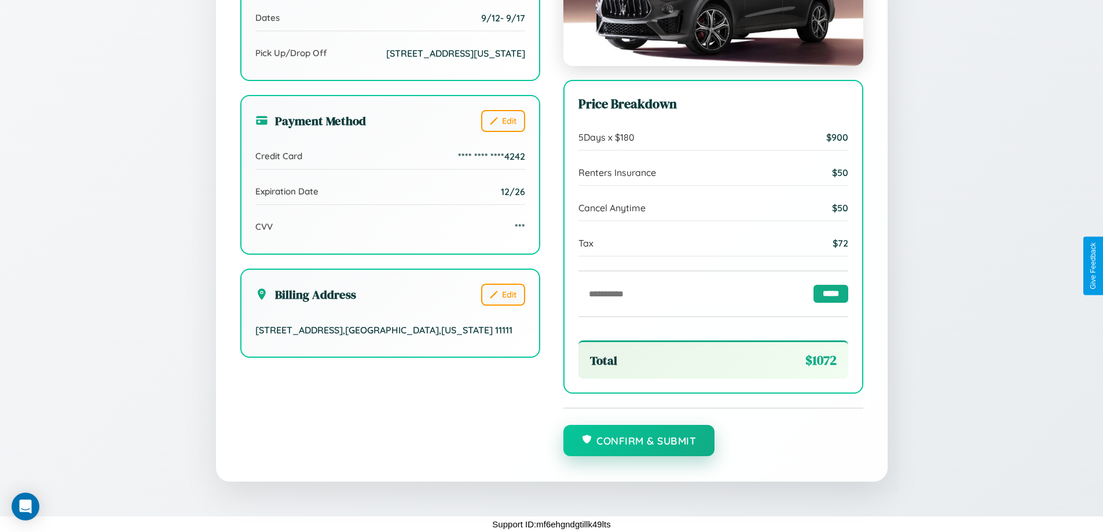
click at [639, 441] on button "Confirm & Submit" at bounding box center [639, 440] width 152 height 31
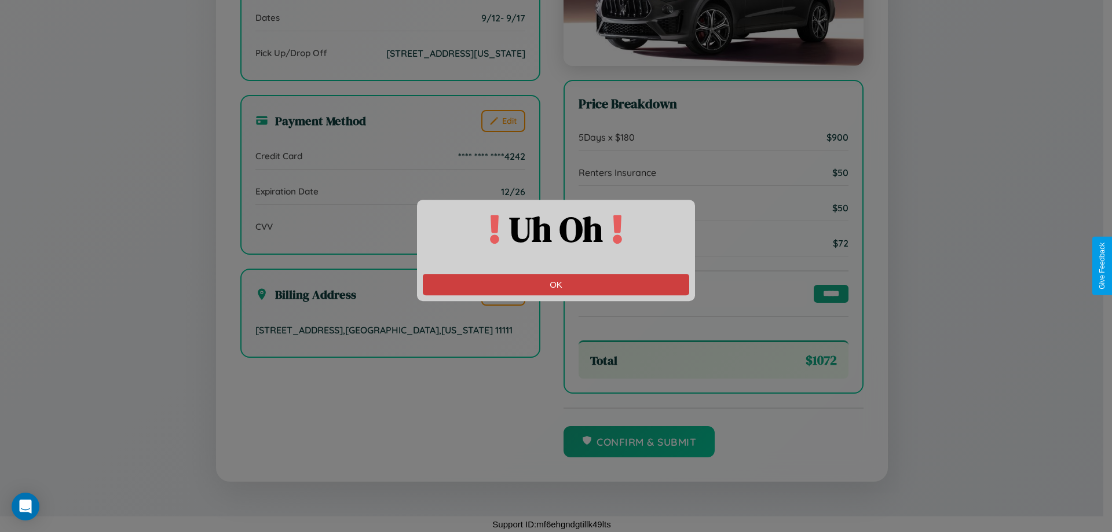
click at [556, 284] on button "OK" at bounding box center [556, 284] width 266 height 21
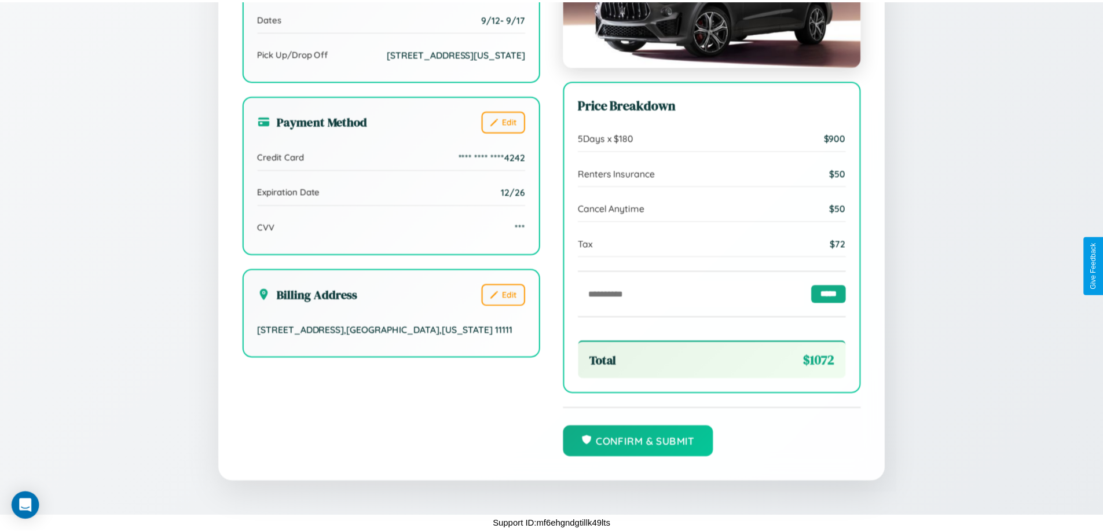
scroll to position [0, 0]
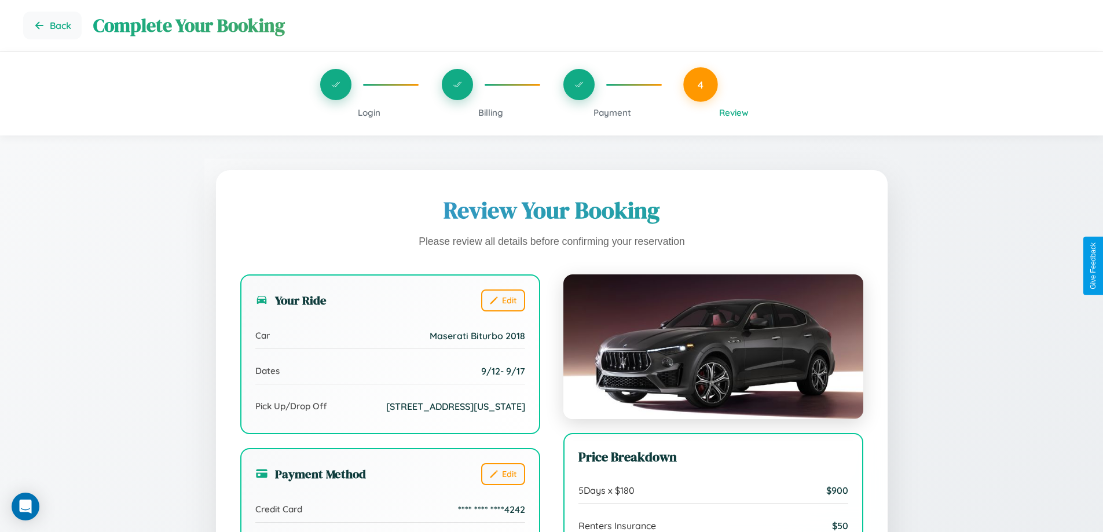
click at [490, 112] on span "Billing" at bounding box center [490, 112] width 25 height 11
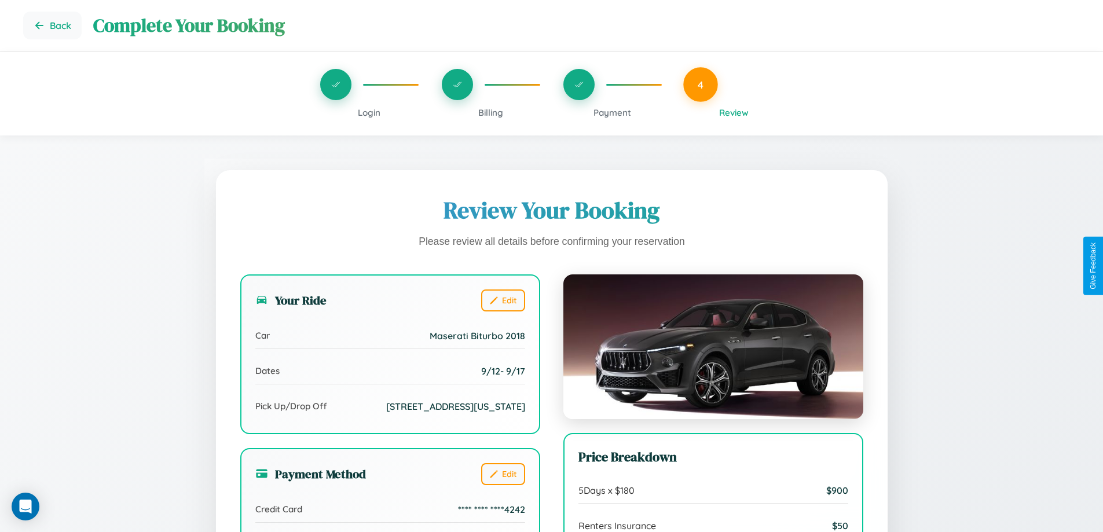
click at [490, 112] on span "Billing" at bounding box center [490, 112] width 25 height 11
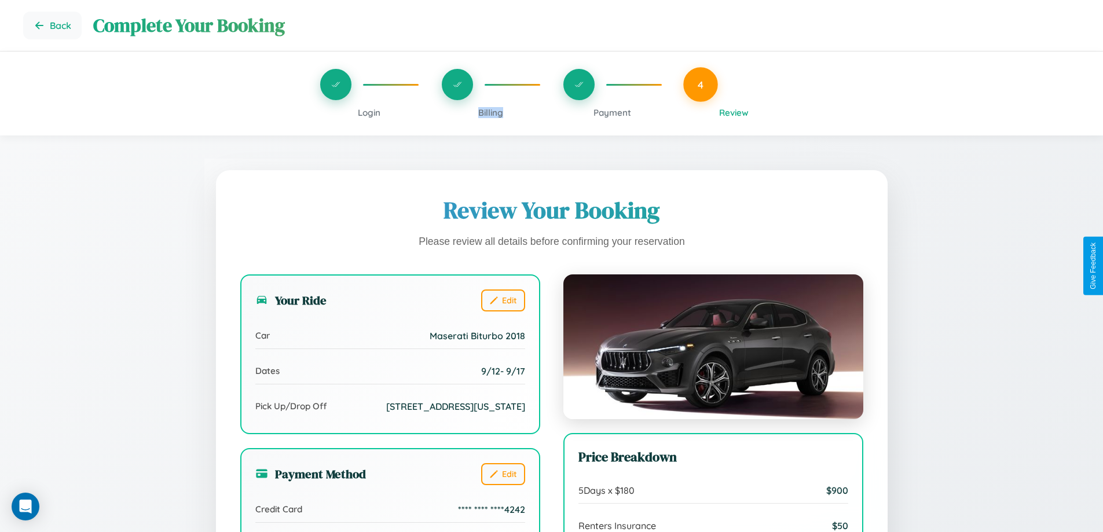
click at [490, 112] on span "Billing" at bounding box center [490, 112] width 25 height 11
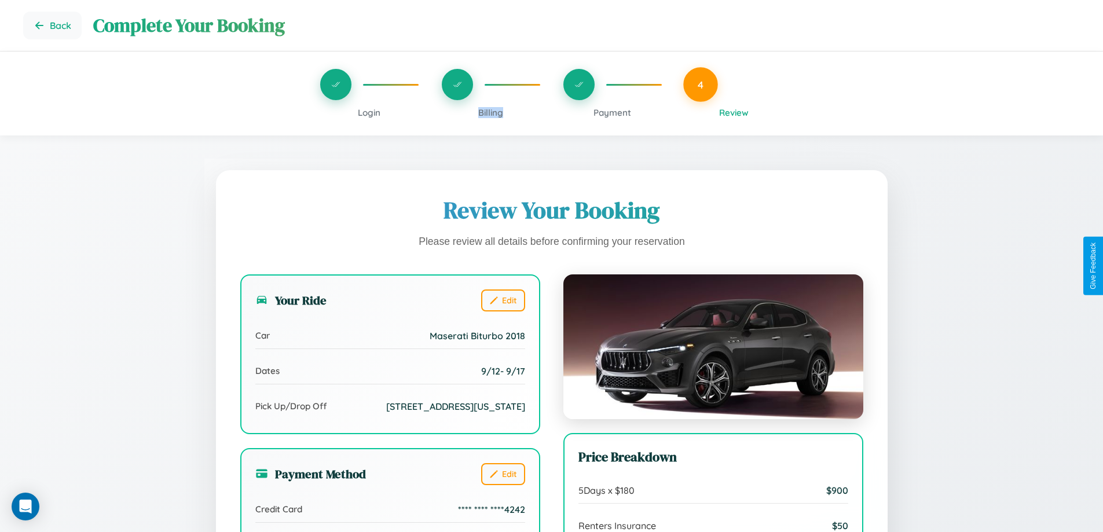
click at [490, 112] on span "Billing" at bounding box center [490, 112] width 25 height 11
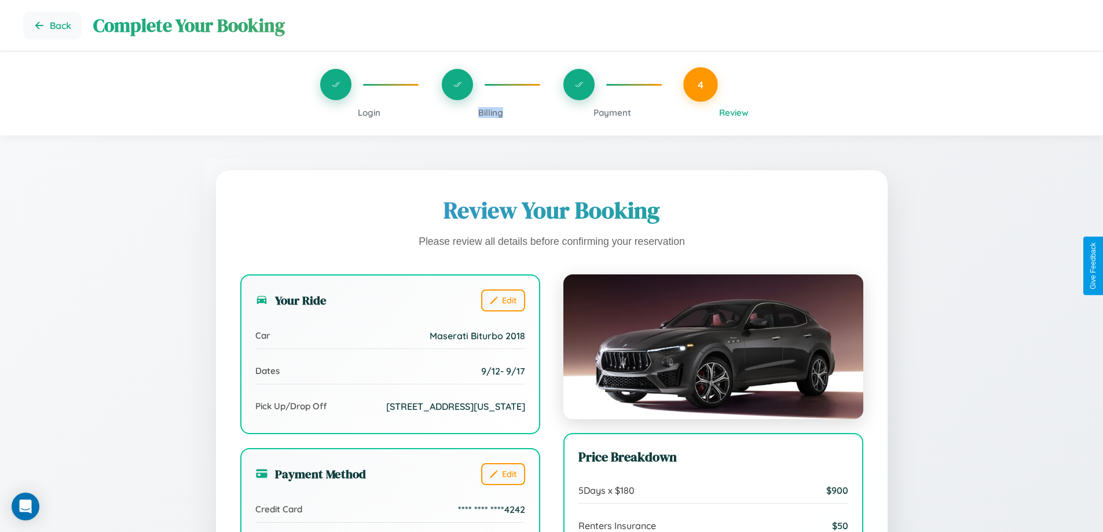
click at [490, 112] on span "Billing" at bounding box center [490, 112] width 25 height 11
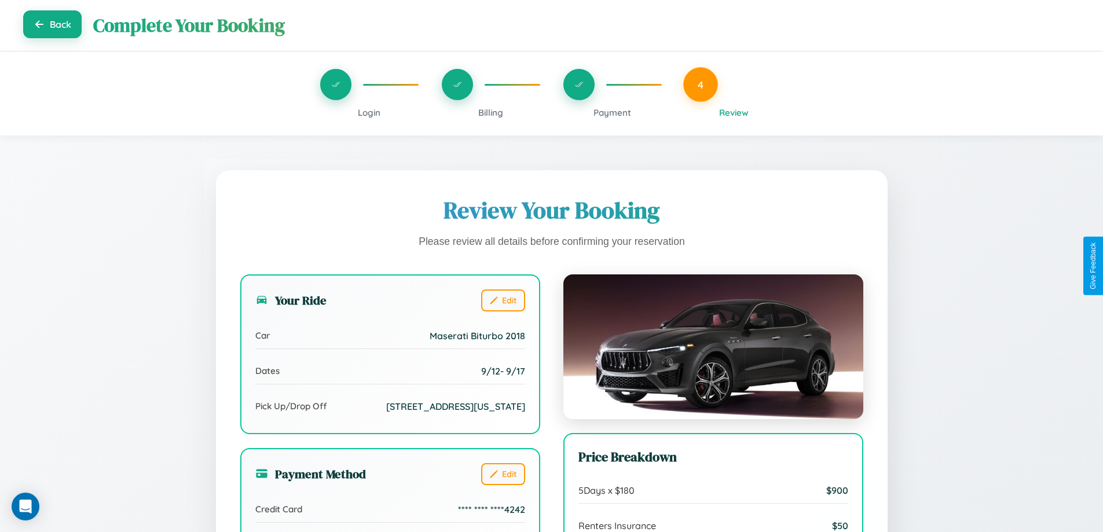
click at [52, 24] on button "Back" at bounding box center [52, 24] width 58 height 28
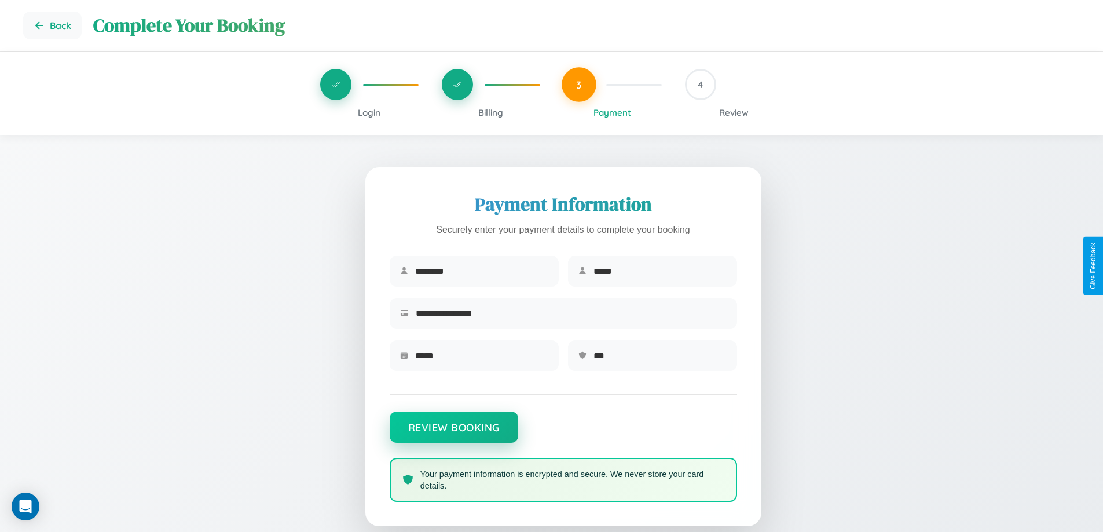
click at [453, 436] on button "Review Booking" at bounding box center [454, 427] width 129 height 31
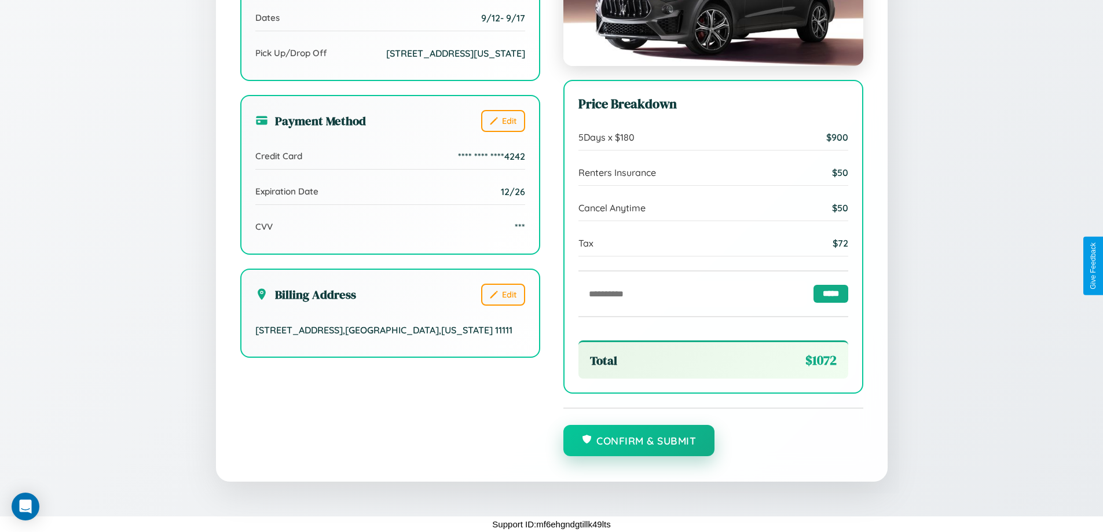
click at [639, 441] on button "Confirm & Submit" at bounding box center [639, 440] width 152 height 31
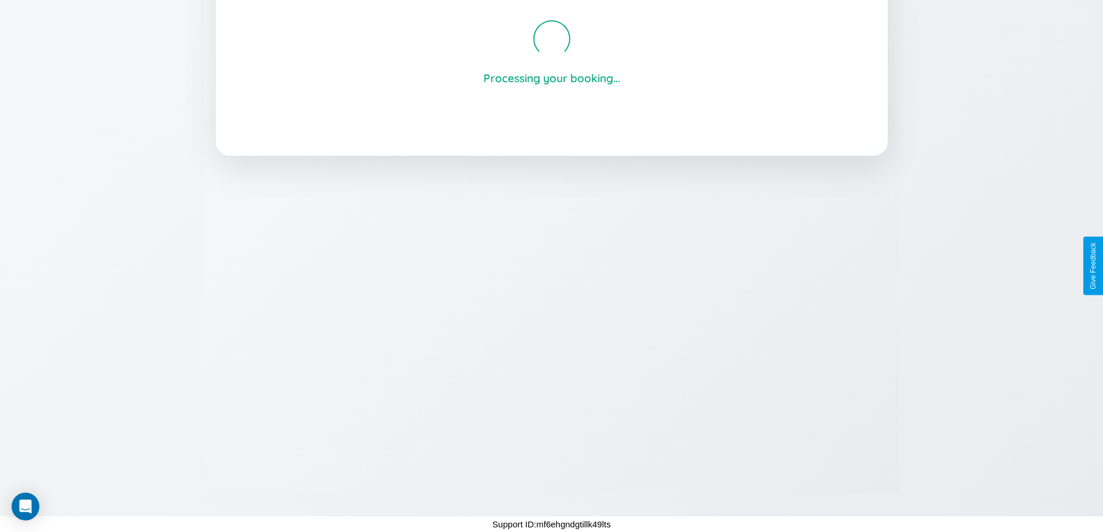
scroll to position [221, 0]
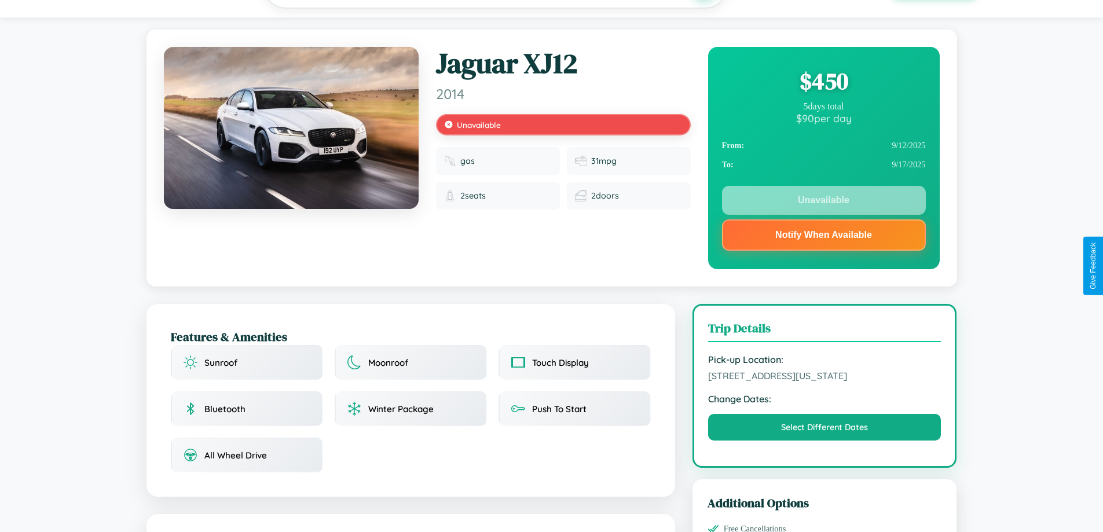
scroll to position [161, 0]
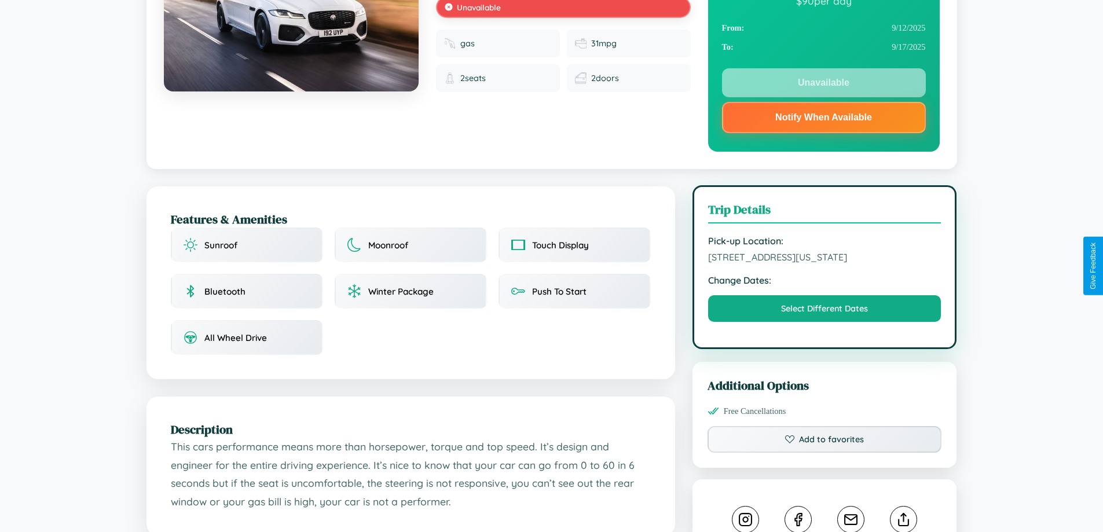
click at [825, 263] on span "[STREET_ADDRESS][US_STATE]" at bounding box center [824, 257] width 233 height 12
click at [825, 263] on span "9810 Union Street Los Angeles California 67807 United States" at bounding box center [824, 257] width 233 height 12
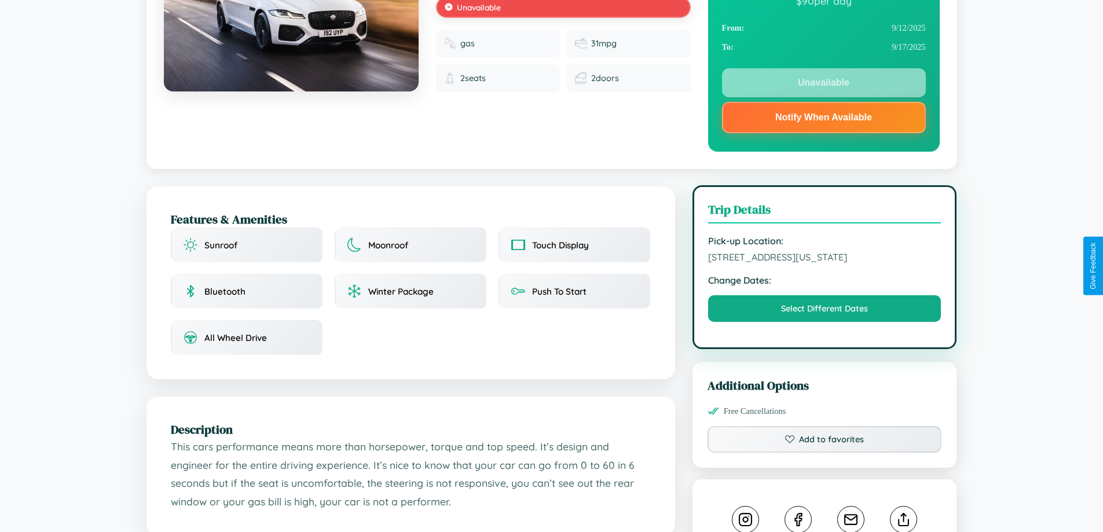
click at [825, 263] on span "9810 Union Street Los Angeles California 67807 United States" at bounding box center [824, 257] width 233 height 12
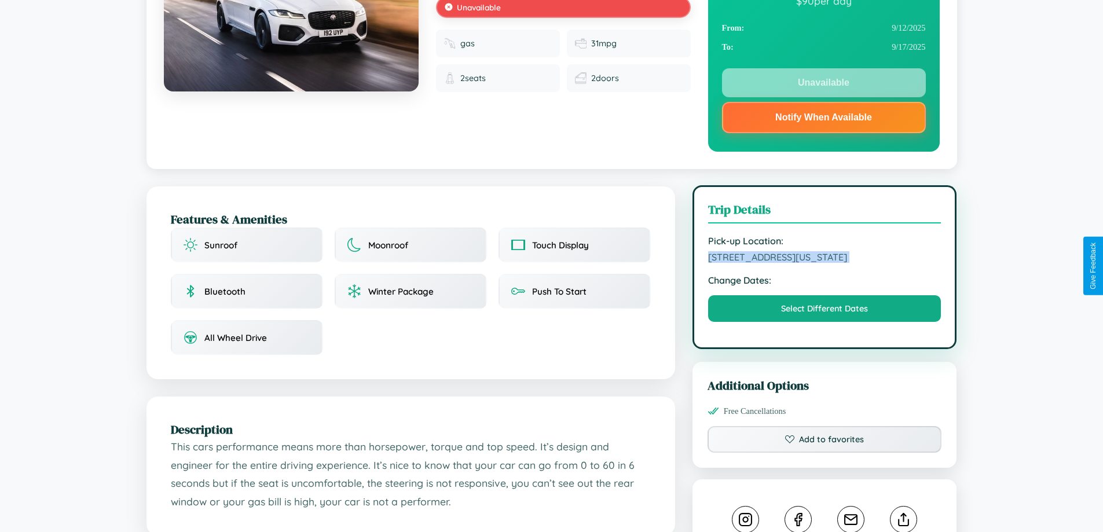
click at [825, 263] on span "9810 Union Street Los Angeles California 67807 United States" at bounding box center [824, 257] width 233 height 12
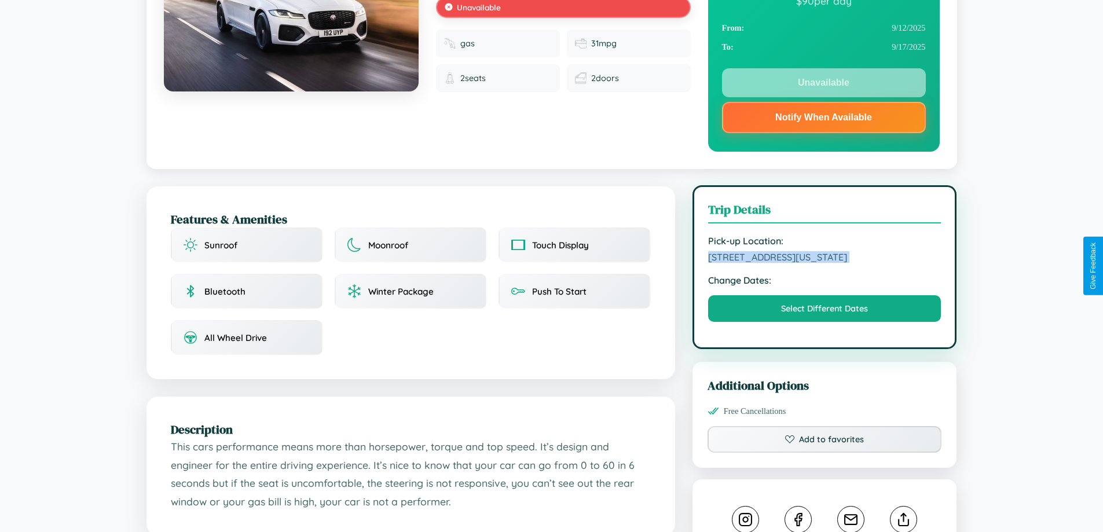
click at [825, 263] on span "9810 Union Street Los Angeles California 67807 United States" at bounding box center [824, 257] width 233 height 12
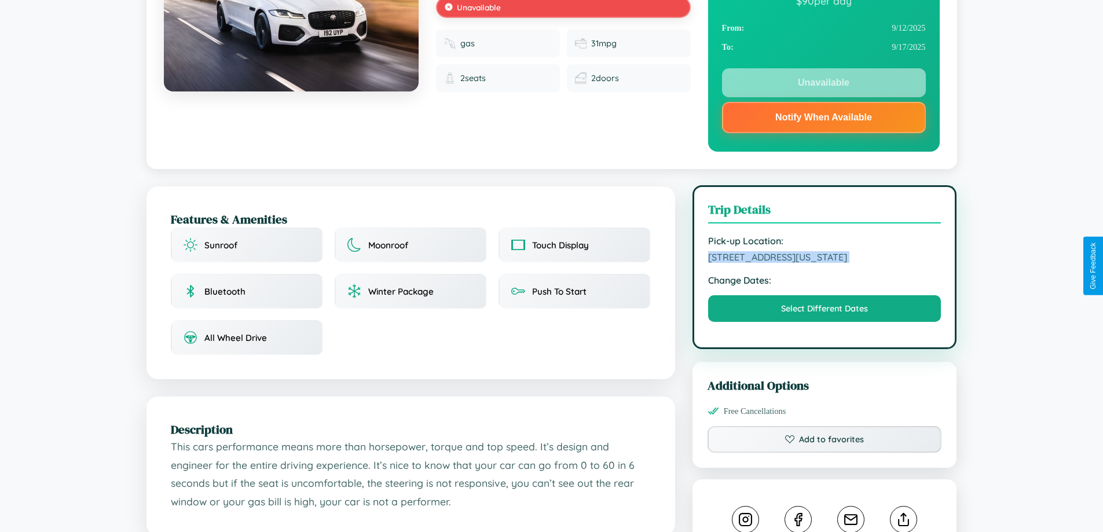
click at [825, 263] on span "9810 Union Street Los Angeles California 67807 United States" at bounding box center [824, 257] width 233 height 12
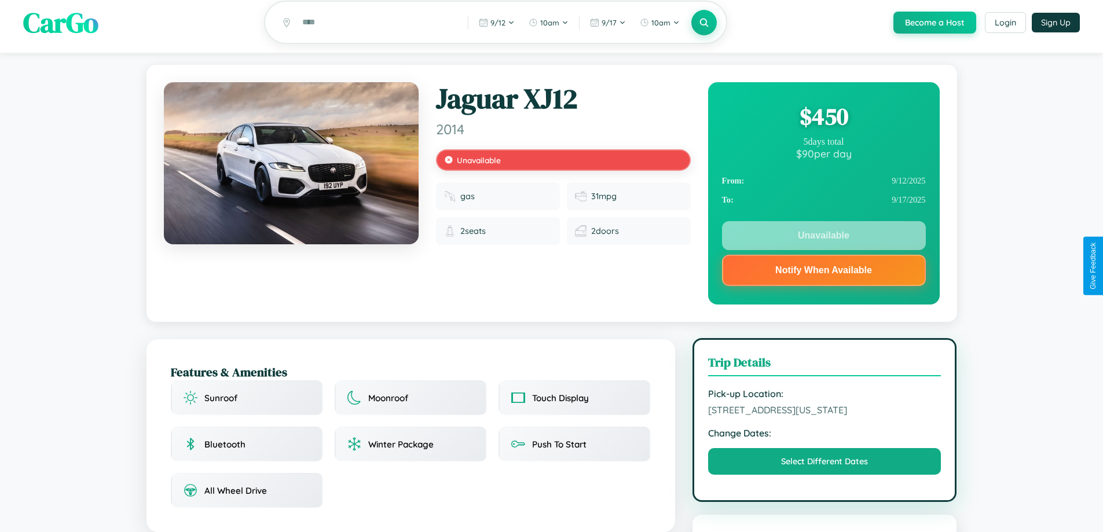
scroll to position [0, 0]
